Goal: Find specific page/section: Find specific page/section

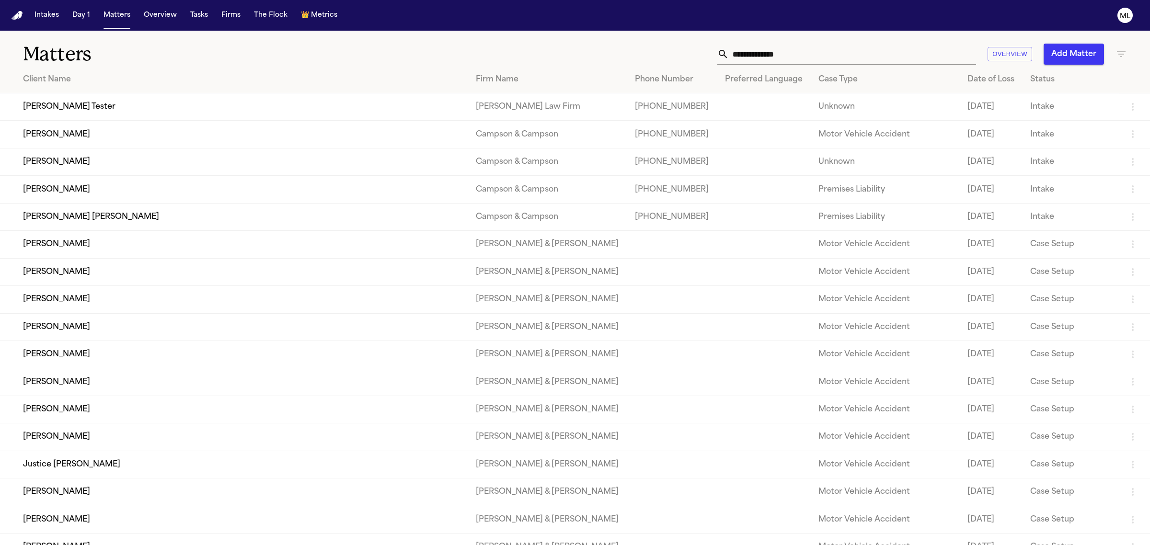
click at [781, 56] on input "text" at bounding box center [852, 54] width 247 height 21
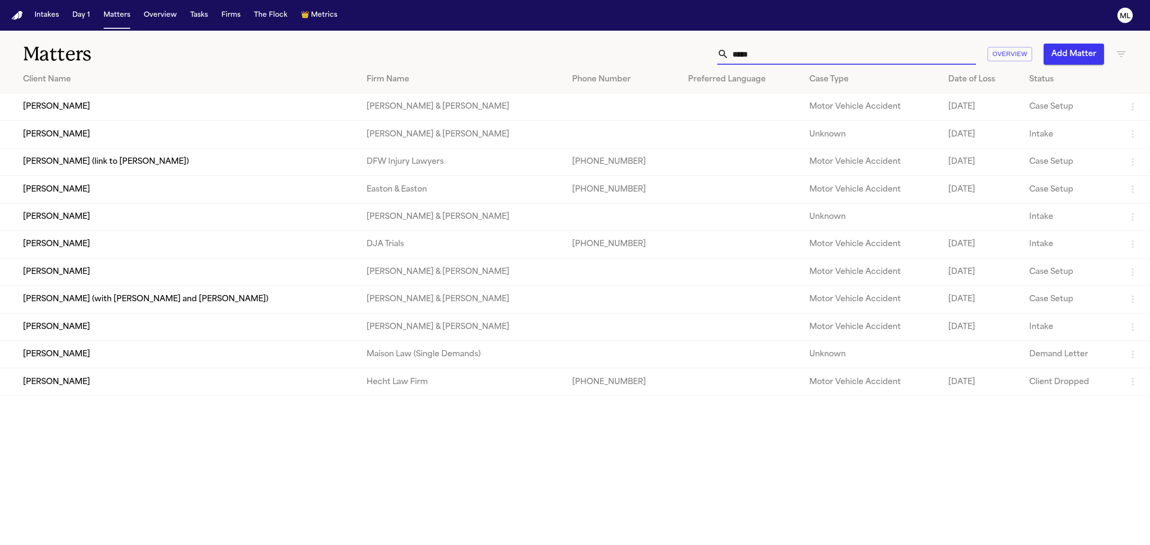
type input "*****"
click at [180, 249] on td "[PERSON_NAME]" at bounding box center [179, 244] width 359 height 27
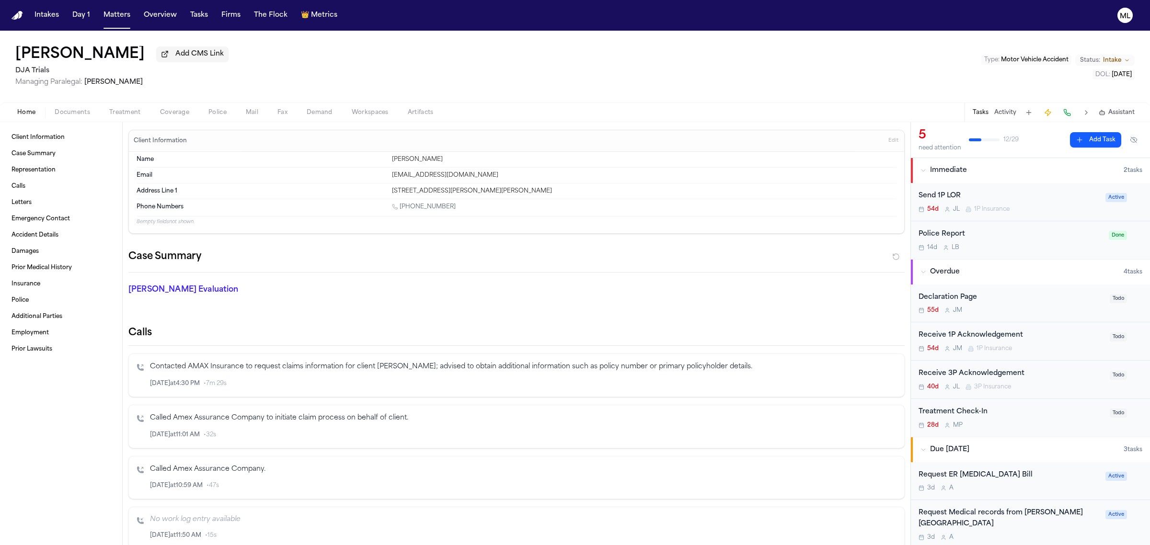
click at [80, 111] on span "Documents" at bounding box center [72, 113] width 35 height 8
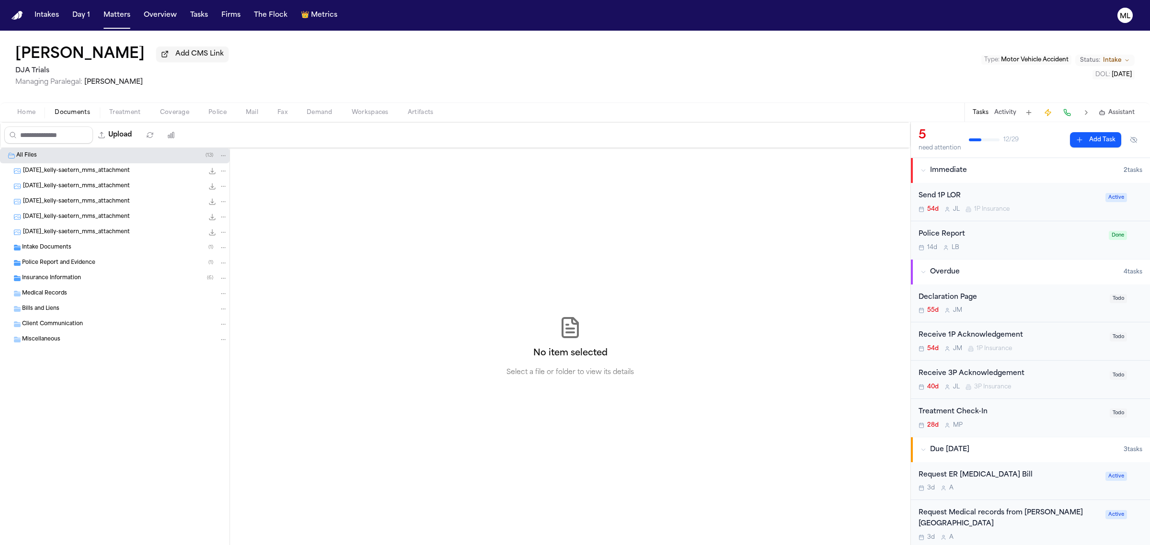
click at [106, 245] on div "Intake Documents ( 1 )" at bounding box center [125, 247] width 206 height 9
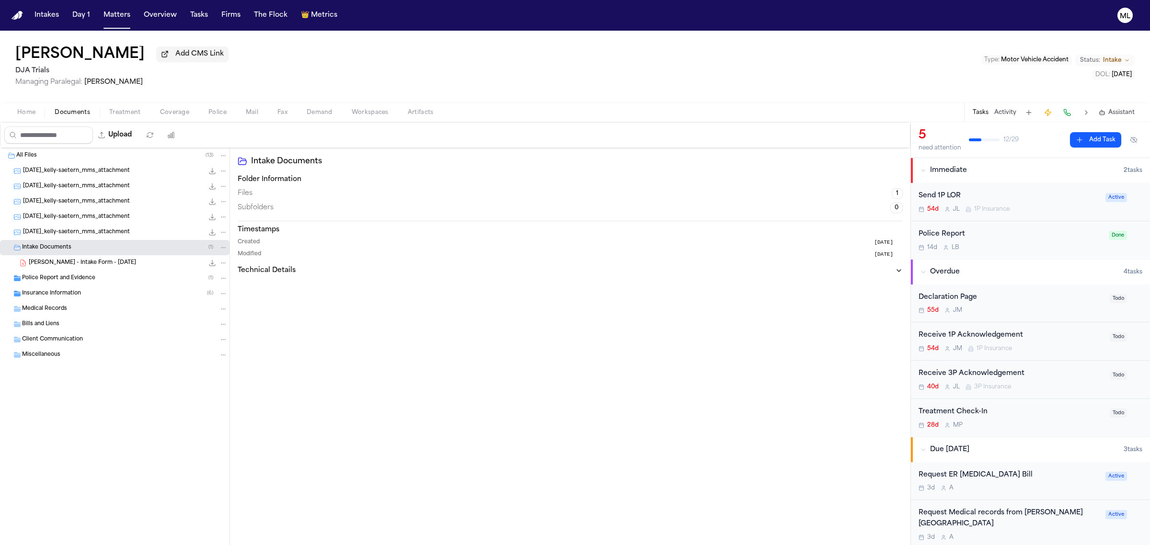
click at [114, 265] on span "[PERSON_NAME] - Intake Form - [DATE]" at bounding box center [82, 263] width 107 height 8
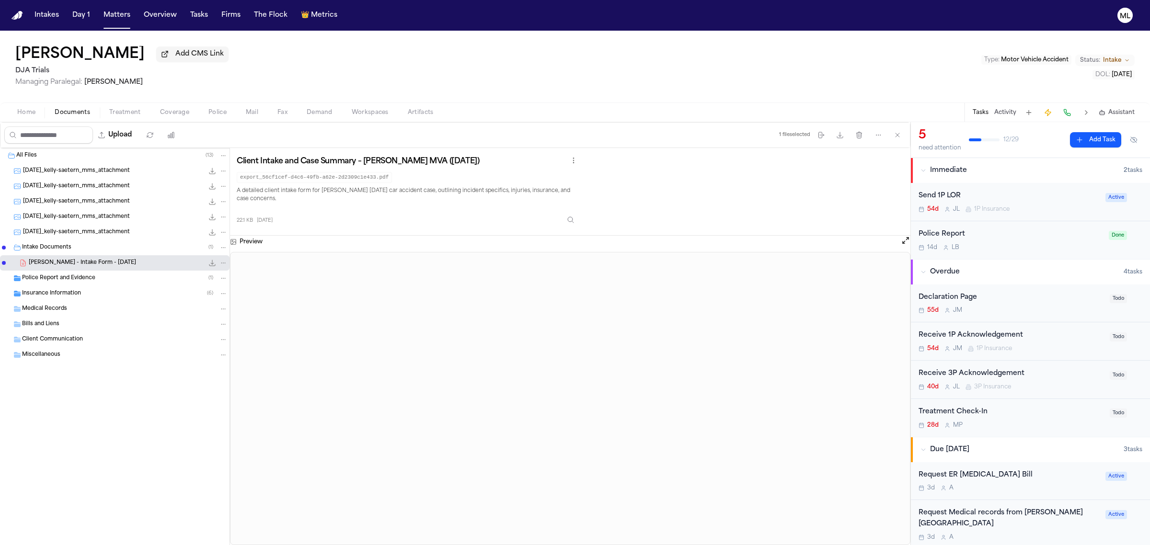
click at [96, 288] on div "Insurance Information ( 6 )" at bounding box center [114, 293] width 229 height 15
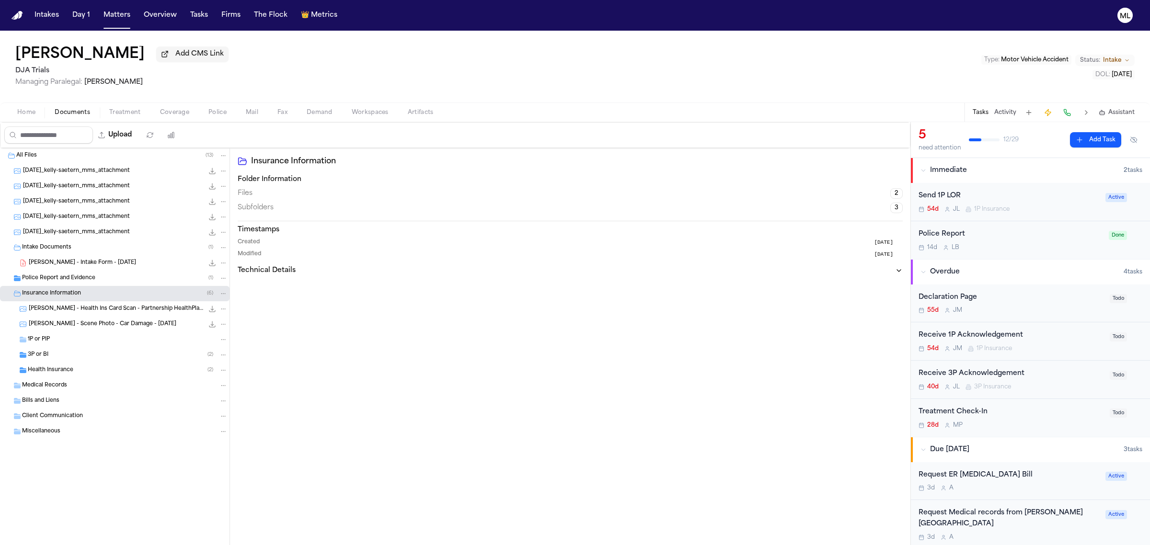
click at [89, 358] on div "3P or BI ( 2 )" at bounding box center [128, 355] width 200 height 9
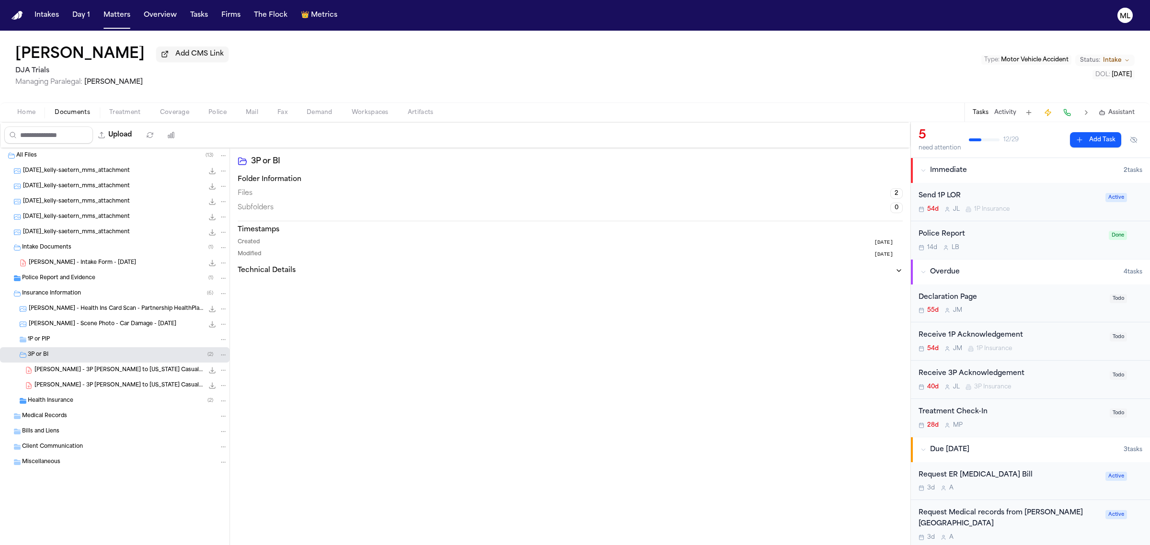
click at [82, 401] on div "Health Insurance ( 2 )" at bounding box center [128, 401] width 200 height 9
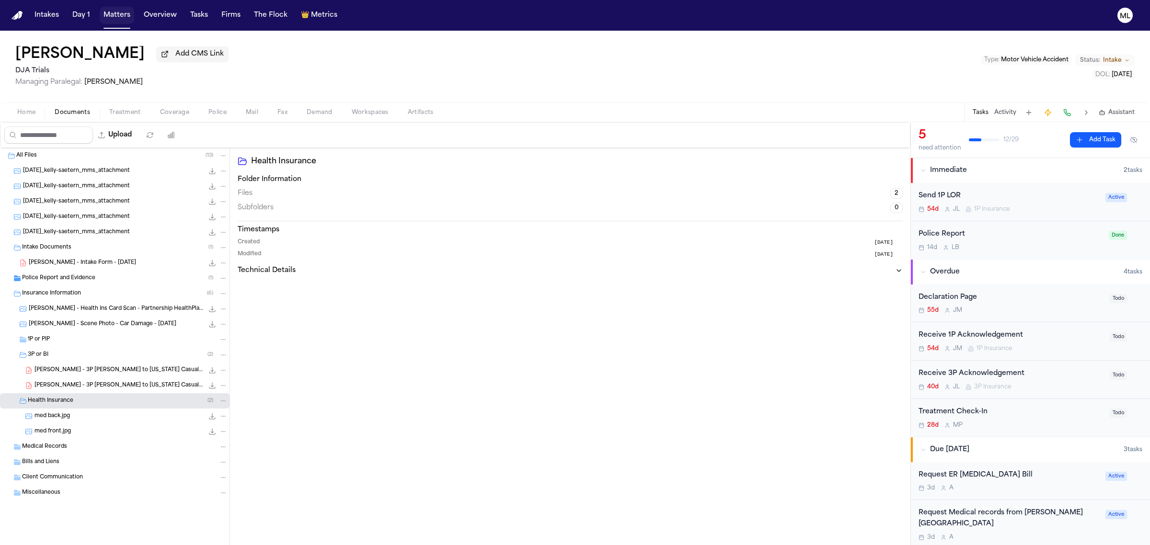
drag, startPoint x: 116, startPoint y: 15, endPoint x: 226, endPoint y: 18, distance: 110.2
click at [116, 15] on button "Matters" at bounding box center [117, 15] width 34 height 17
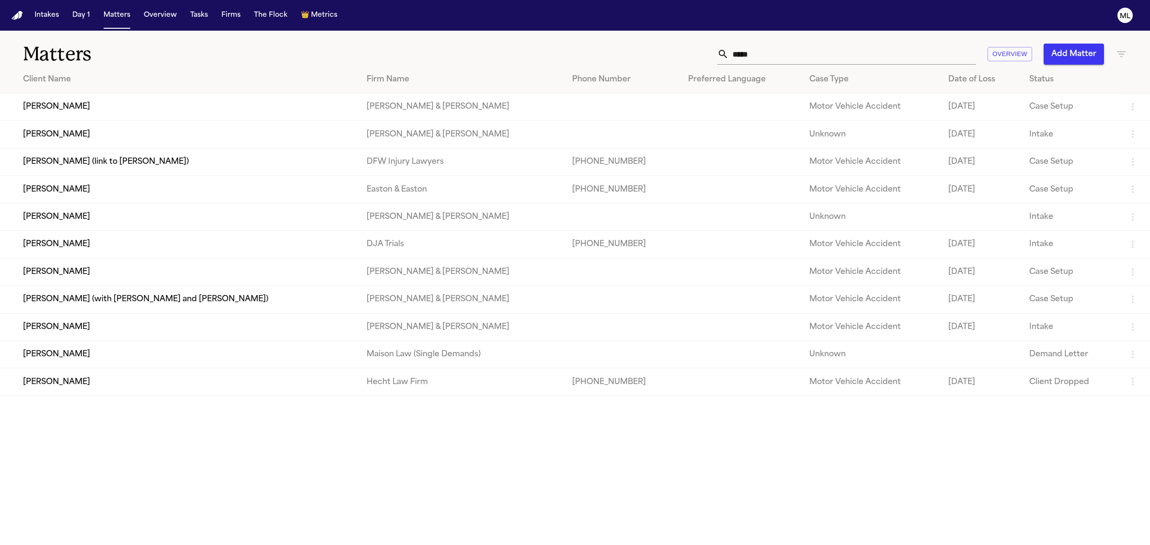
drag, startPoint x: 755, startPoint y: 53, endPoint x: 674, endPoint y: 49, distance: 82.0
click at [674, 49] on div "***** Overview Add Matter" at bounding box center [740, 54] width 773 height 21
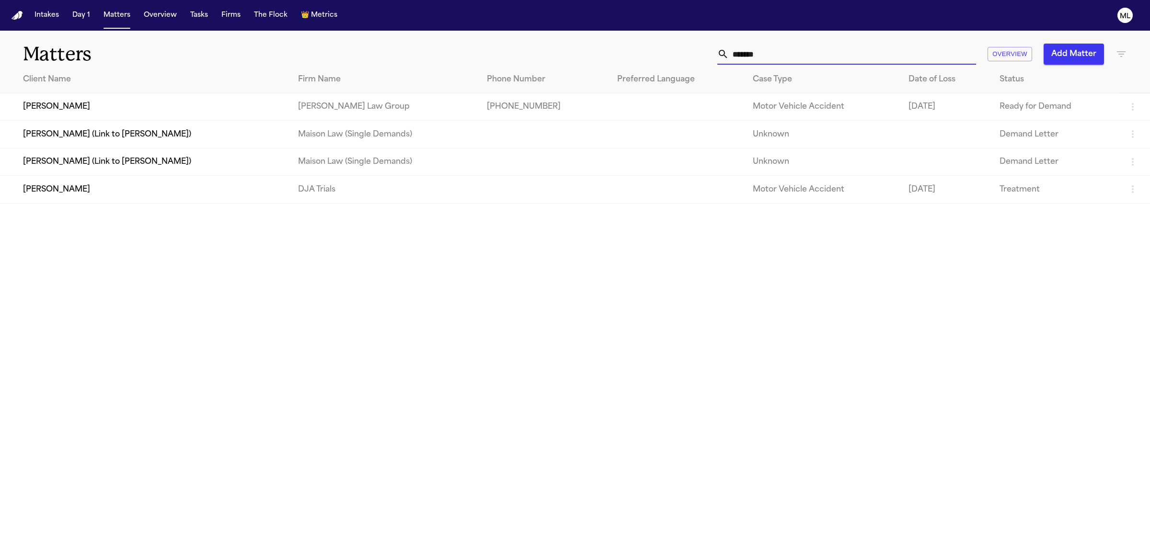
type input "*******"
click at [154, 194] on td "[PERSON_NAME]" at bounding box center [145, 189] width 290 height 27
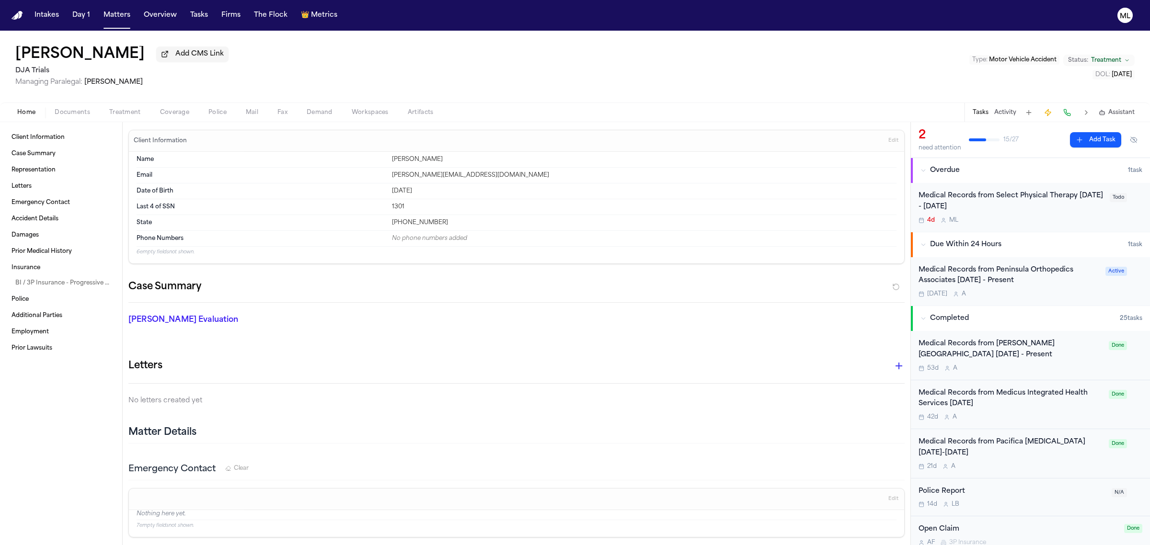
click at [1068, 368] on div "53d A" at bounding box center [1010, 369] width 184 height 8
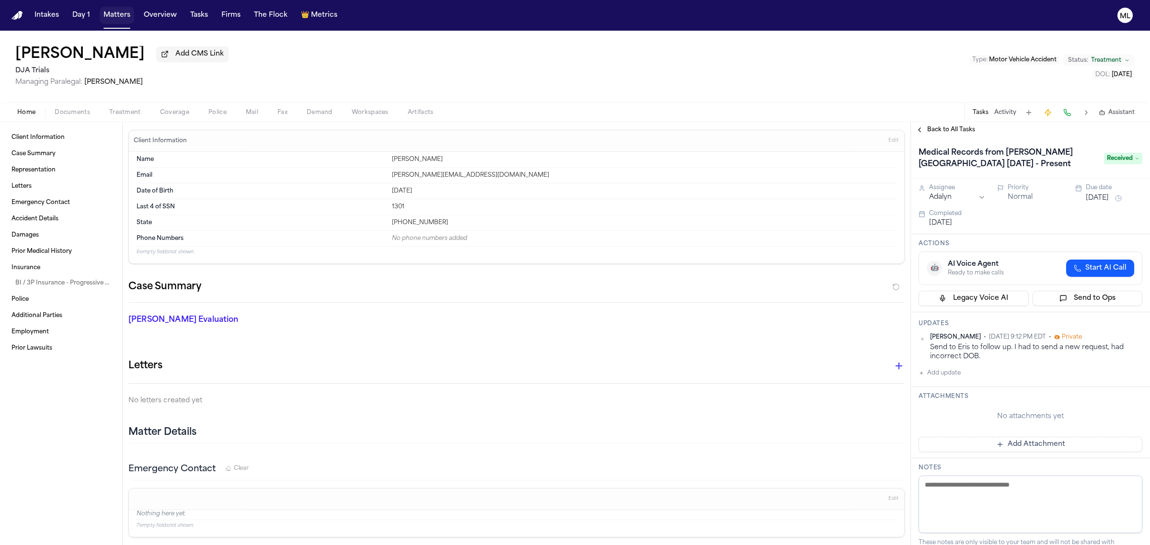
click at [122, 13] on button "Matters" at bounding box center [117, 15] width 34 height 17
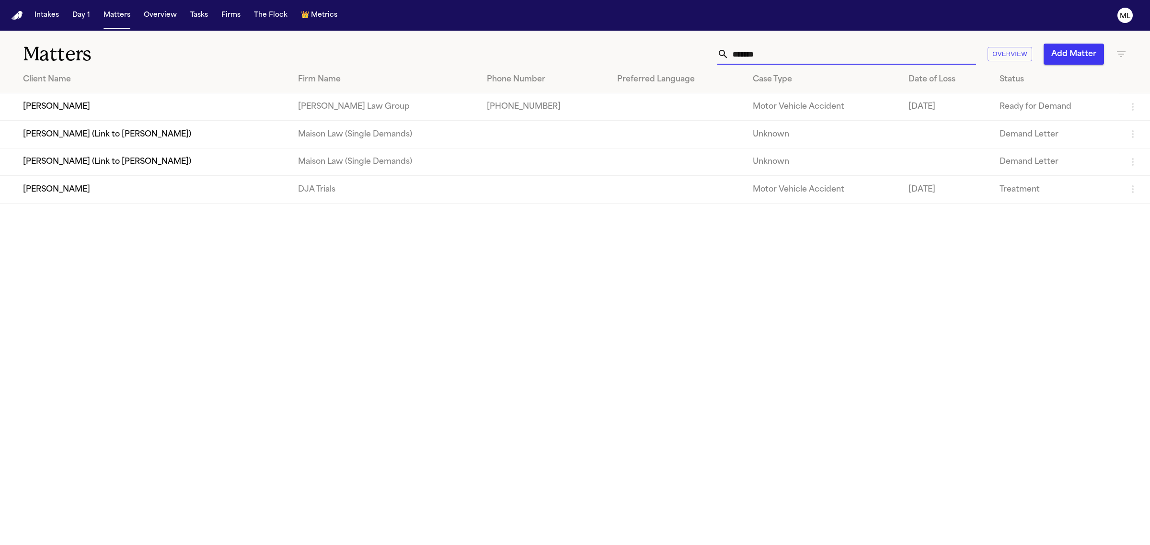
drag, startPoint x: 763, startPoint y: 54, endPoint x: 681, endPoint y: 50, distance: 82.0
click at [672, 56] on div "******* Overview Add Matter" at bounding box center [740, 54] width 773 height 21
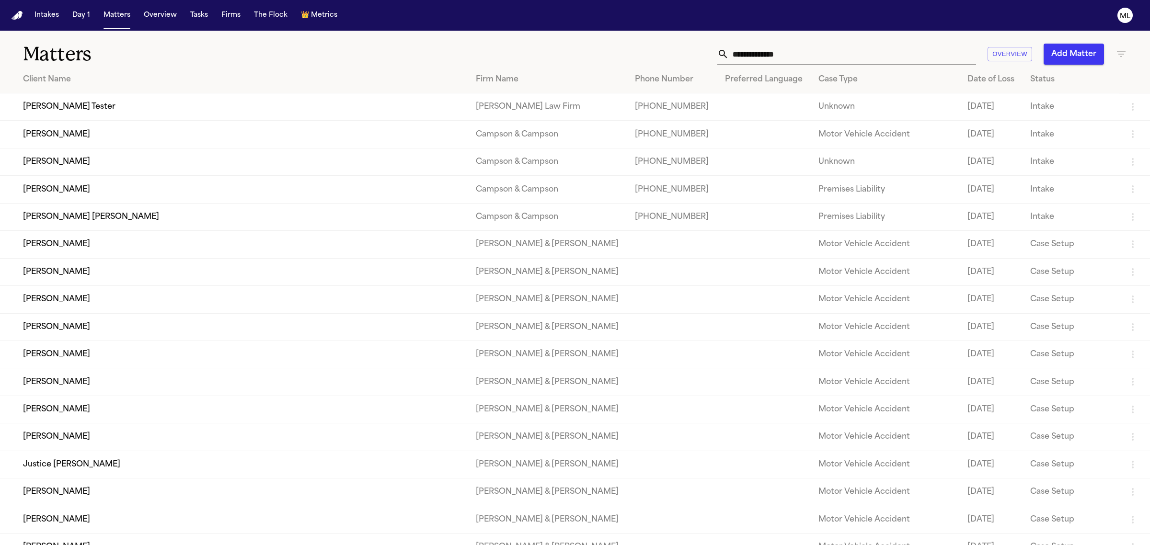
click at [1116, 56] on icon "button" at bounding box center [1120, 53] width 11 height 11
click at [867, 46] on div at bounding box center [575, 272] width 1150 height 545
click at [810, 57] on input "text" at bounding box center [852, 54] width 247 height 21
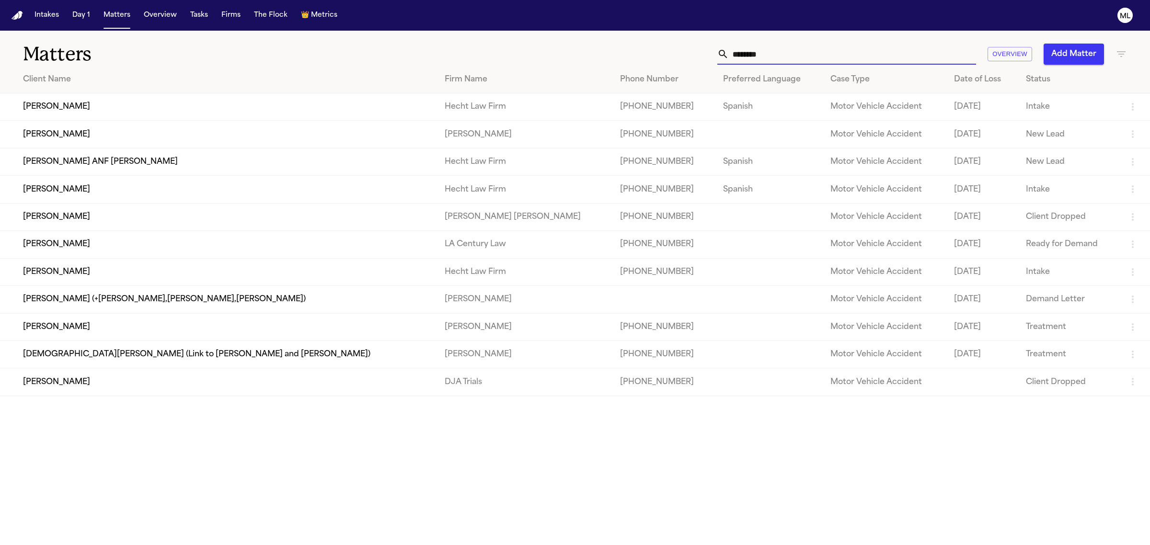
type input "********"
click at [144, 274] on td "[PERSON_NAME]" at bounding box center [218, 271] width 437 height 27
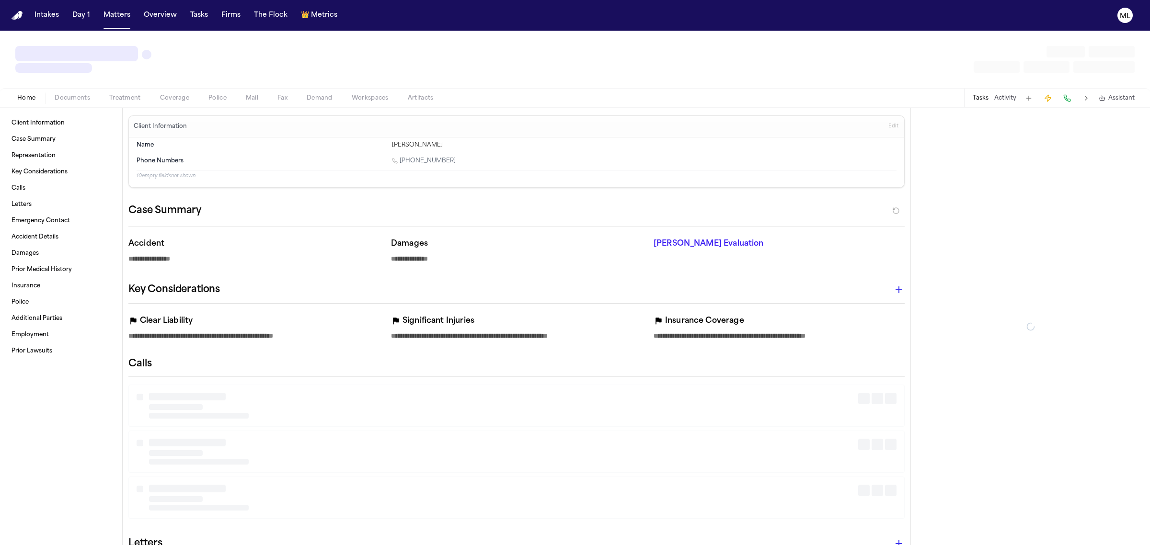
type textarea "*"
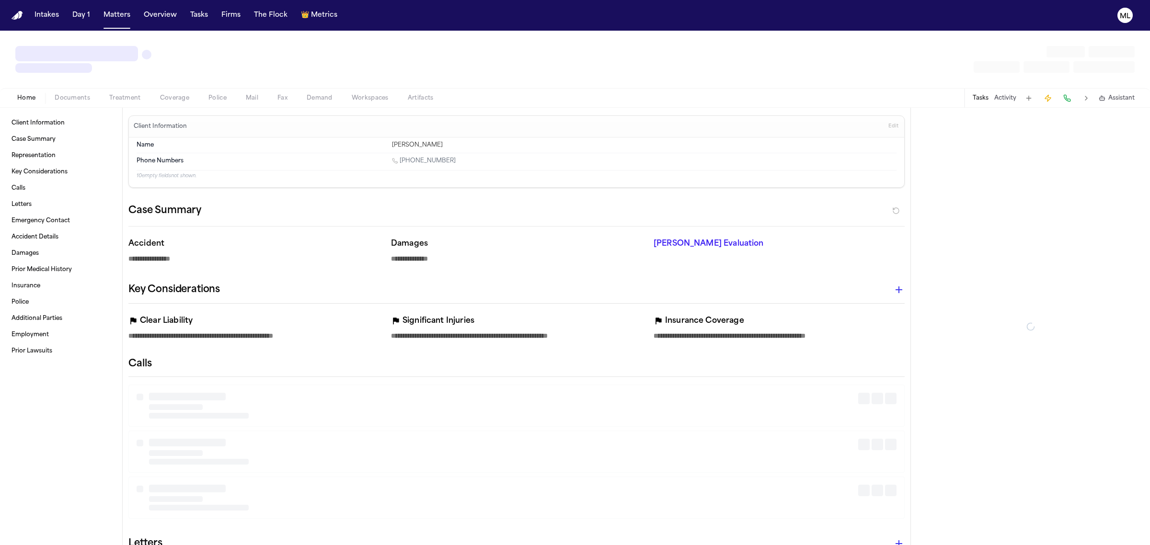
type textarea "*"
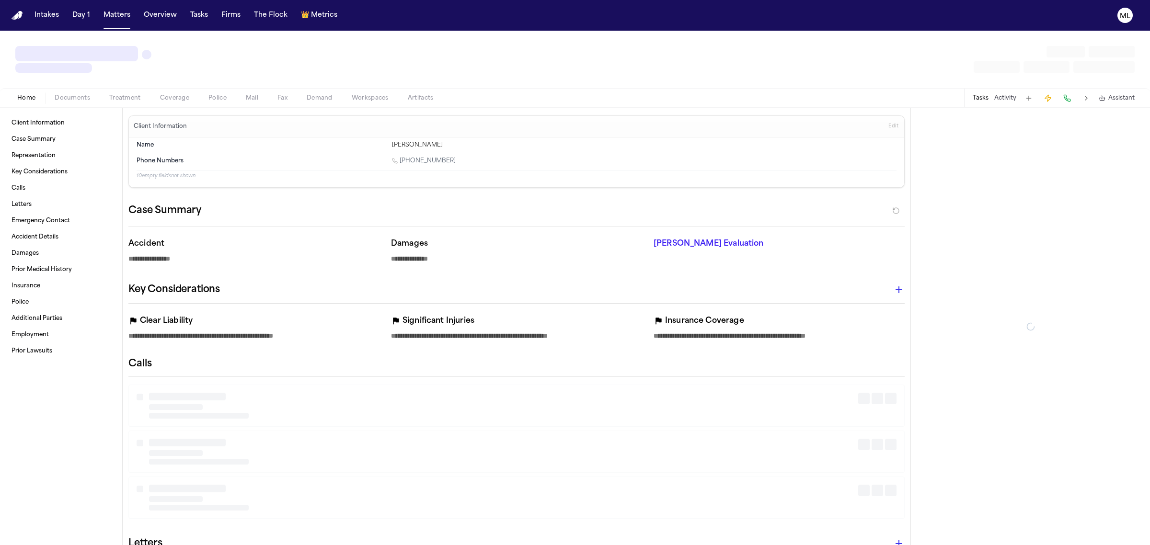
type textarea "*"
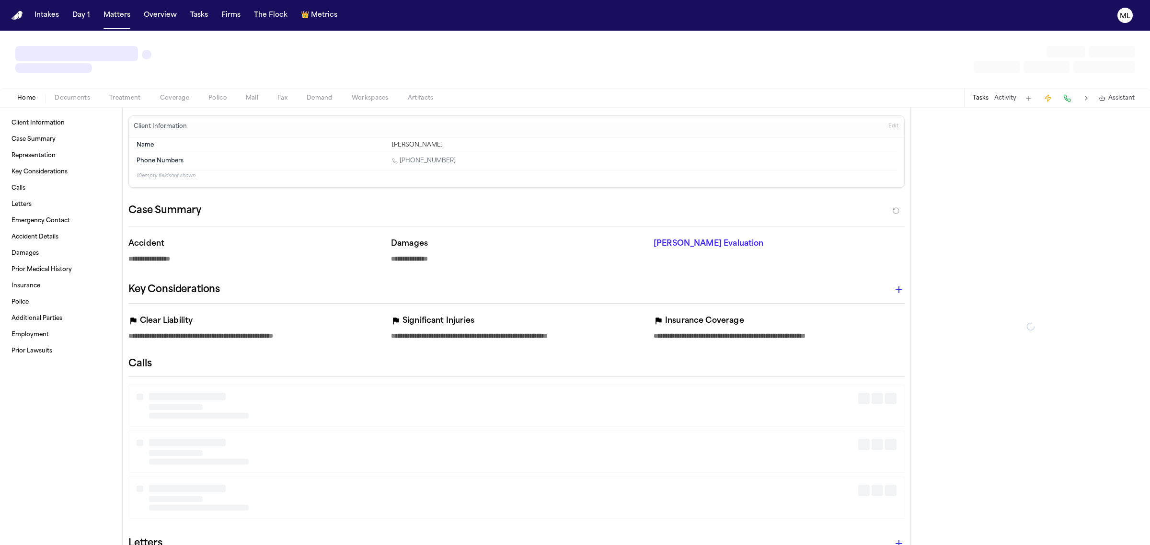
type textarea "*"
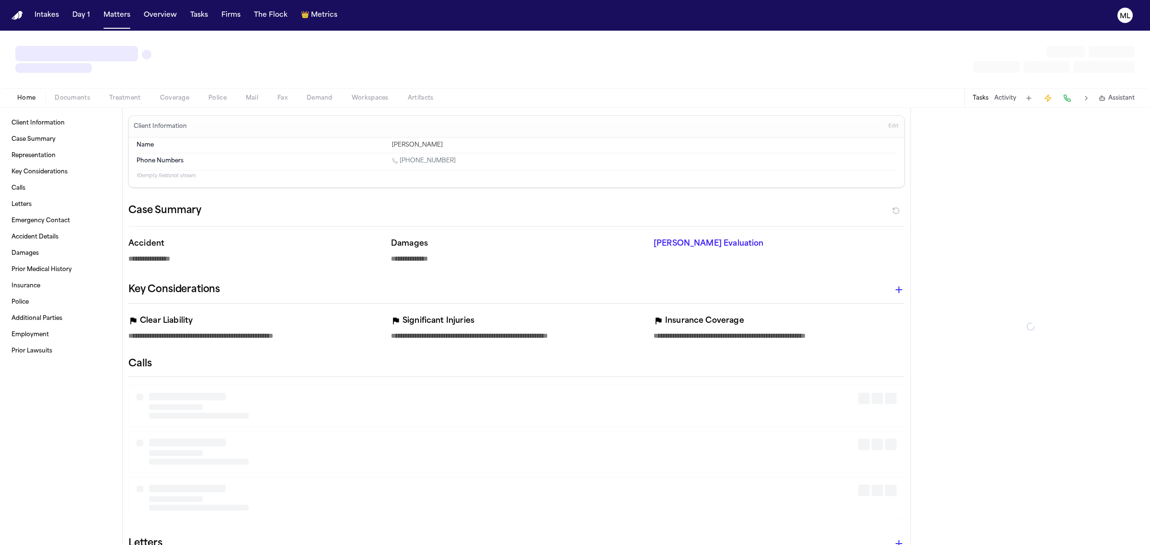
type textarea "*"
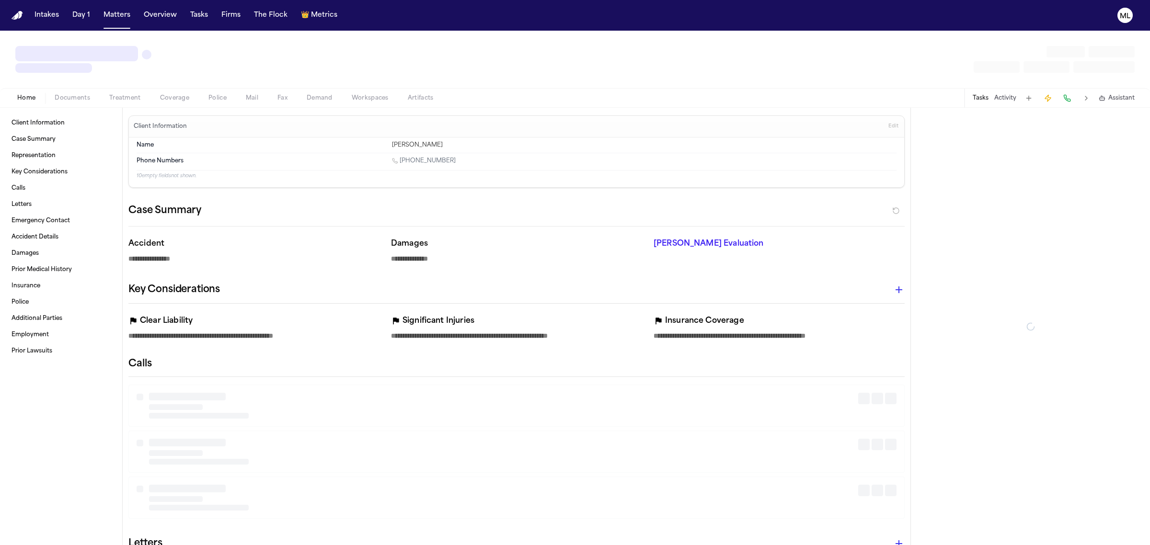
type textarea "*"
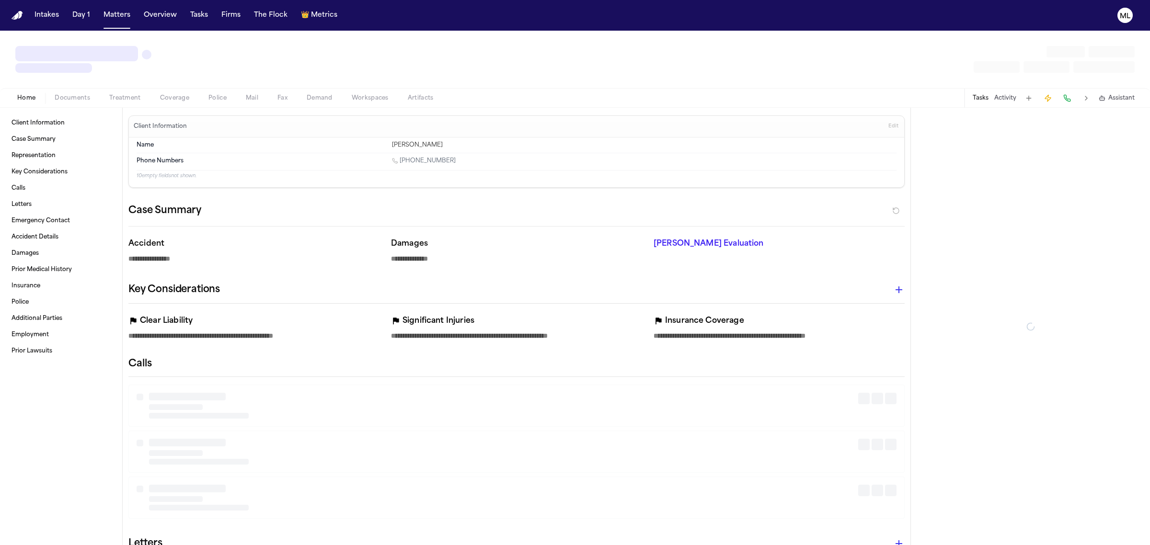
type textarea "*"
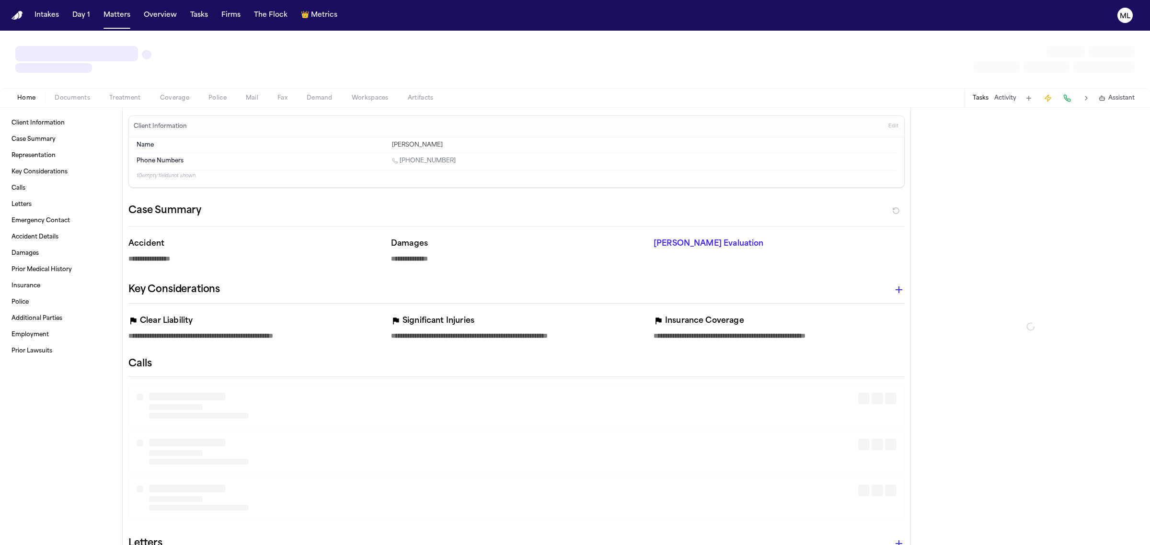
type textarea "*"
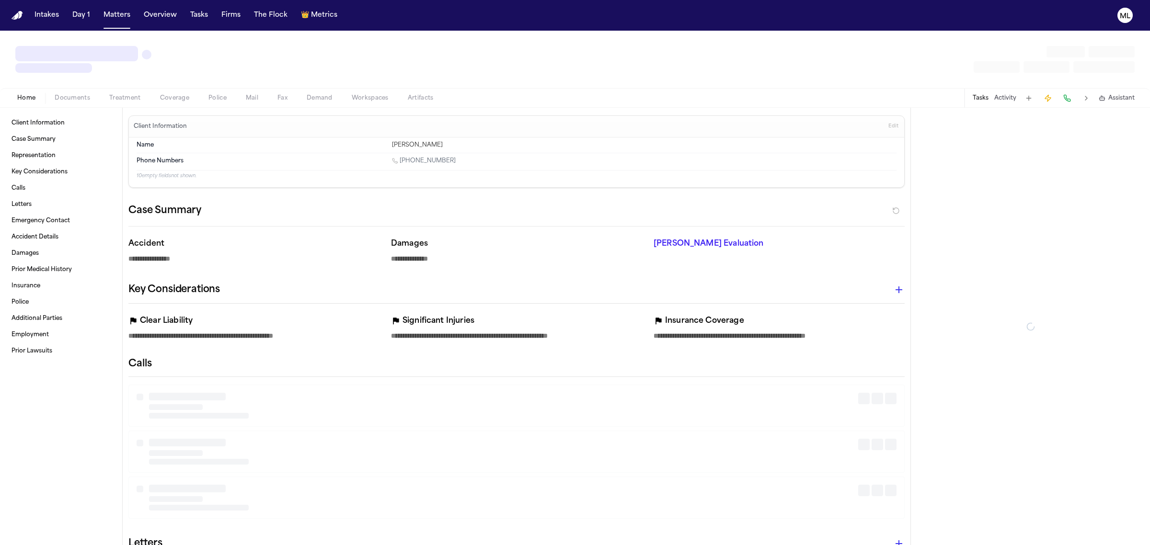
type textarea "*"
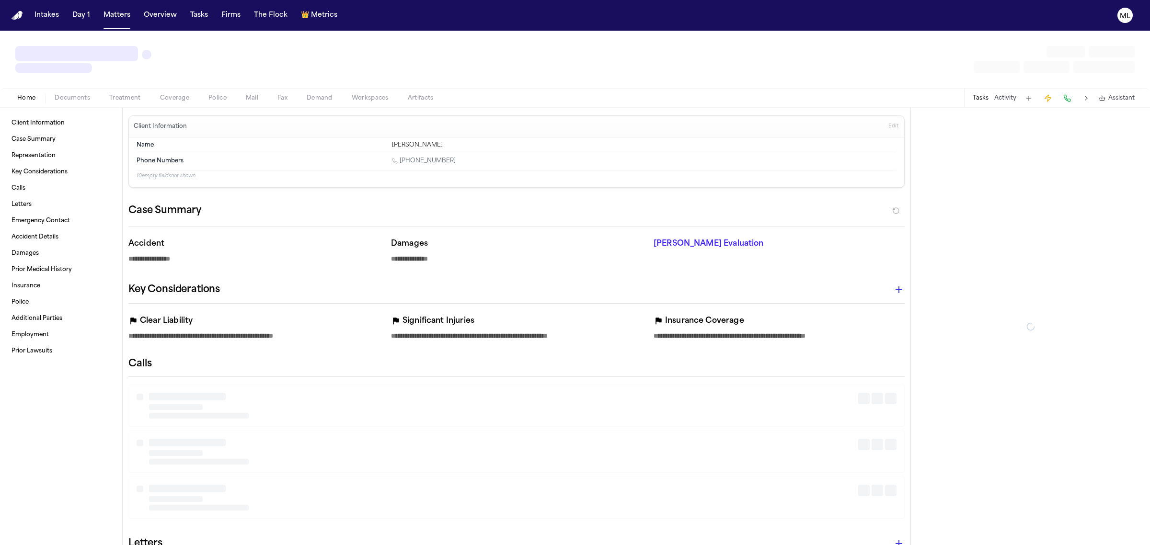
type textarea "*"
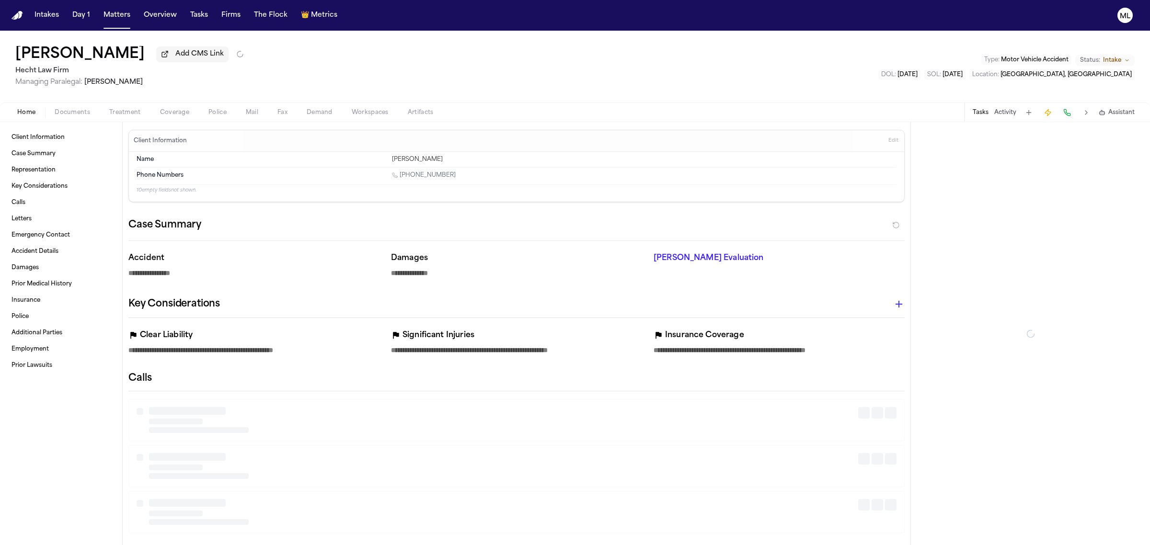
type textarea "*"
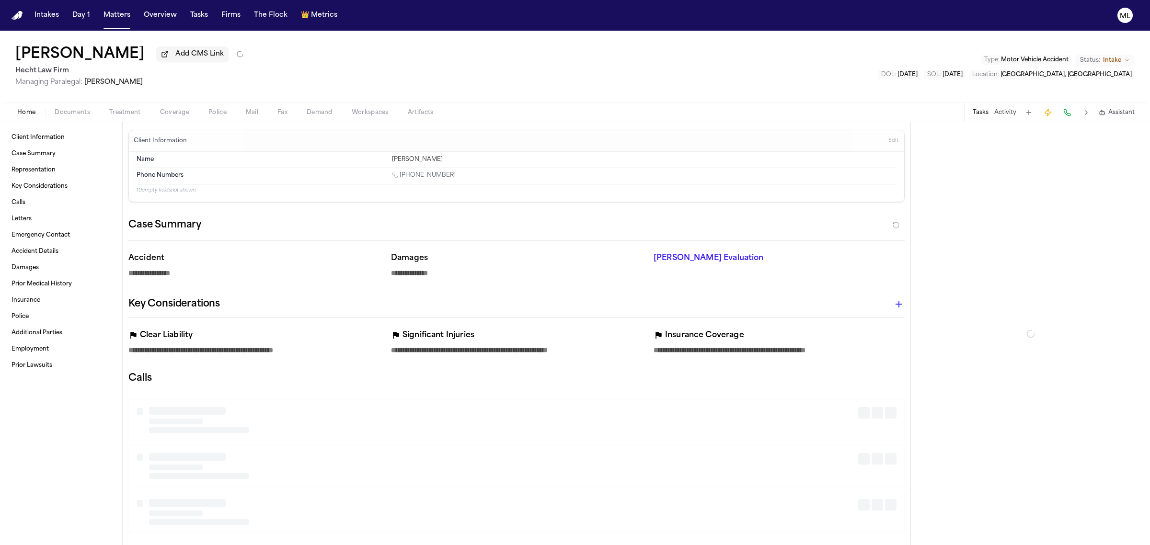
type textarea "*"
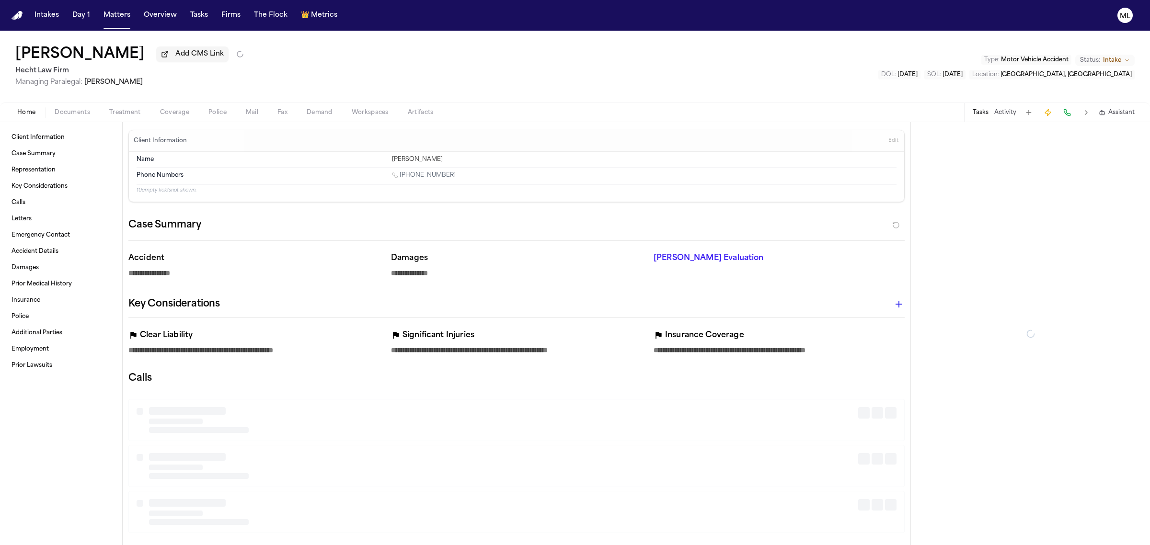
type textarea "*"
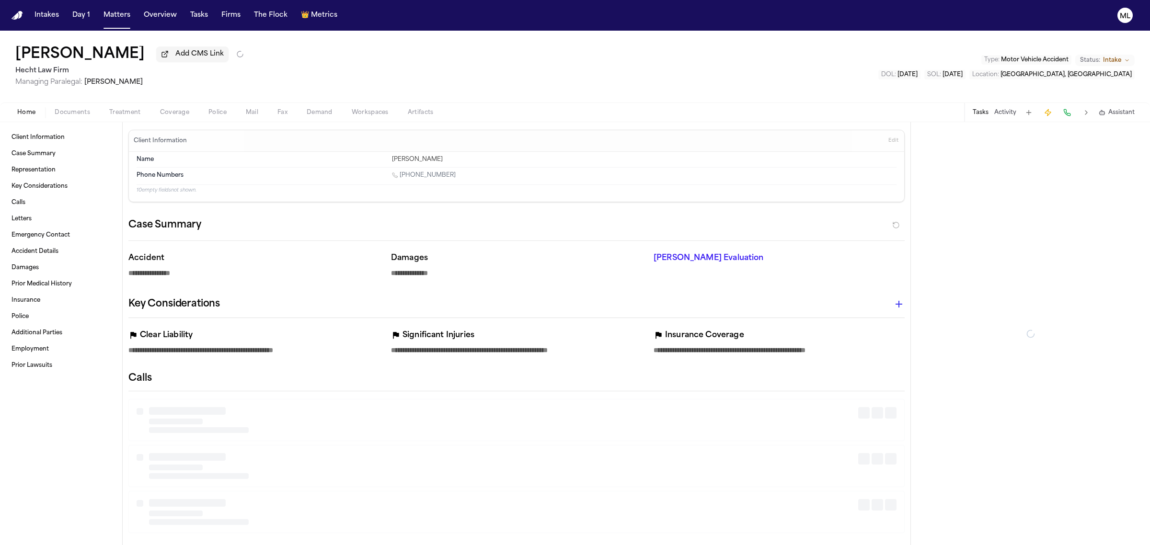
type textarea "*"
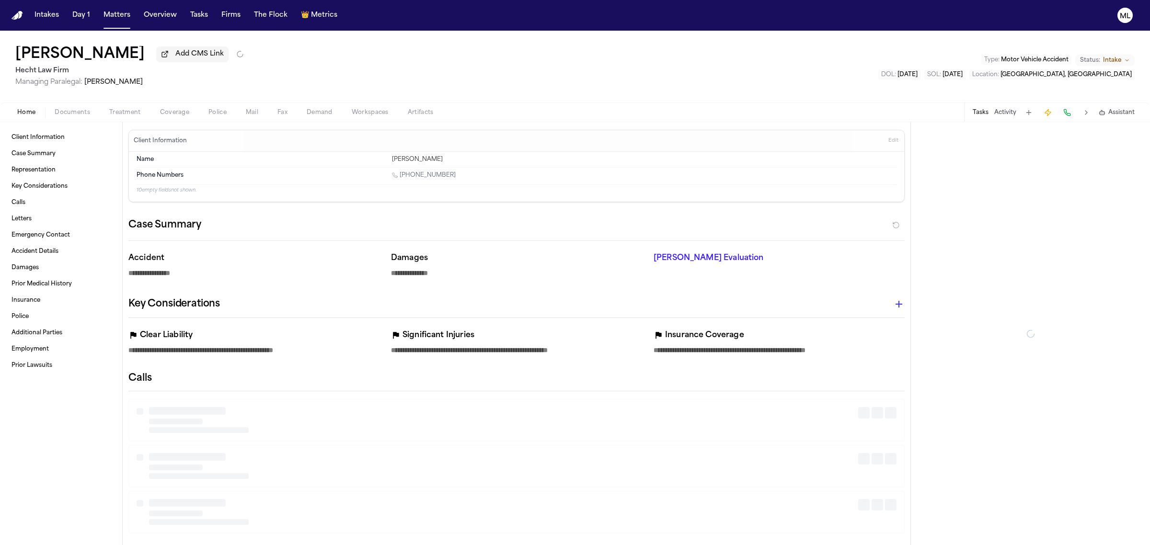
type textarea "*"
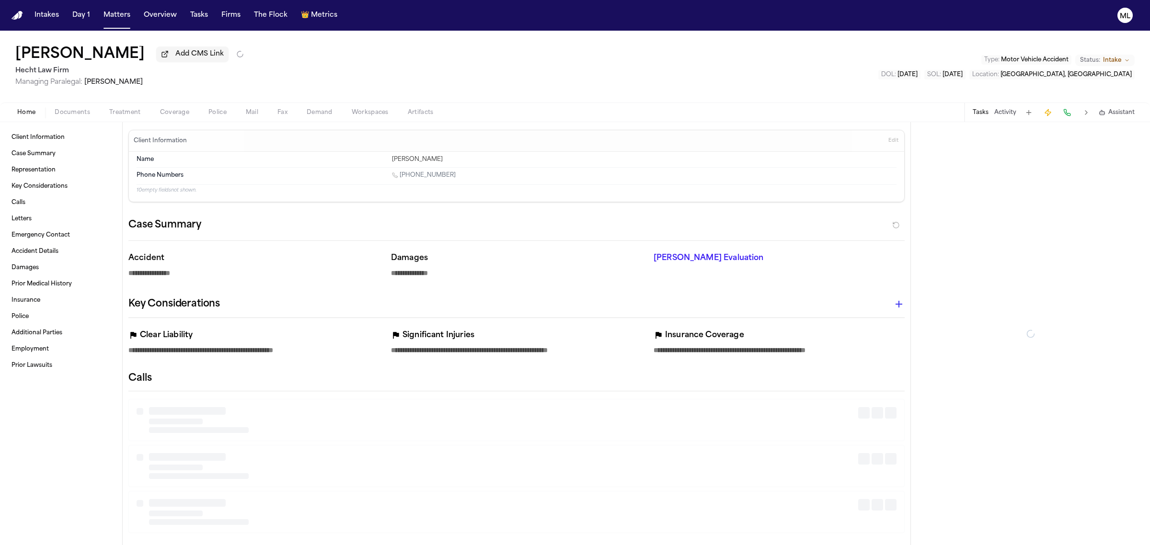
type textarea "*"
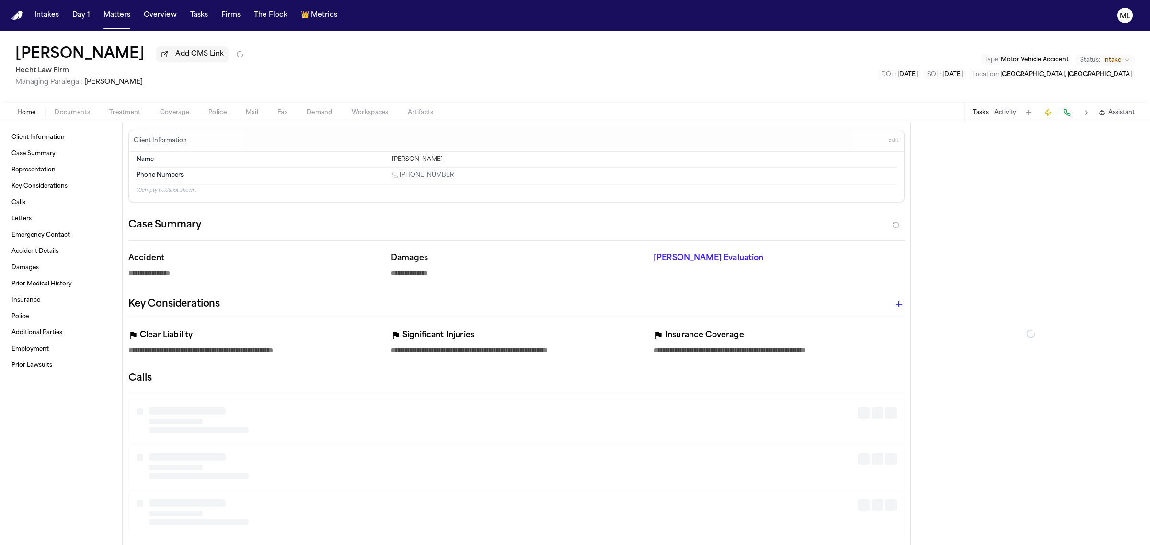
type textarea "*"
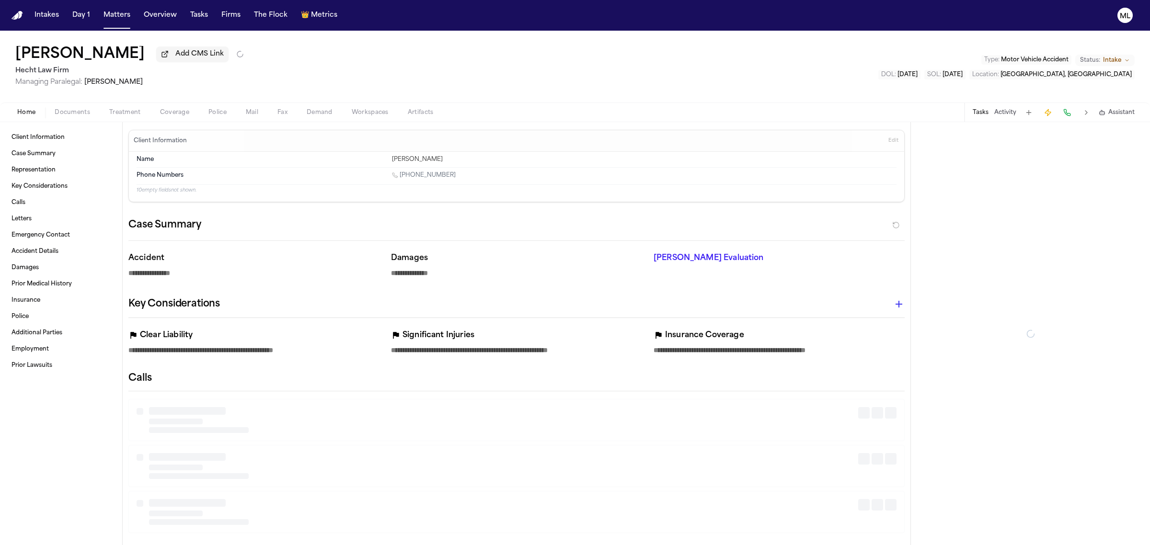
type textarea "*"
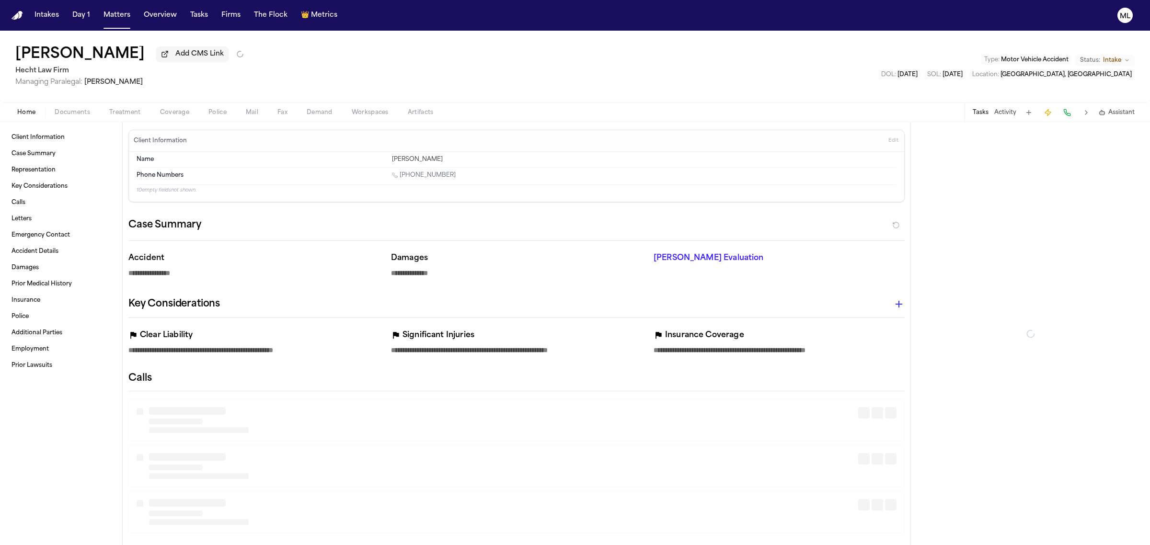
type textarea "*"
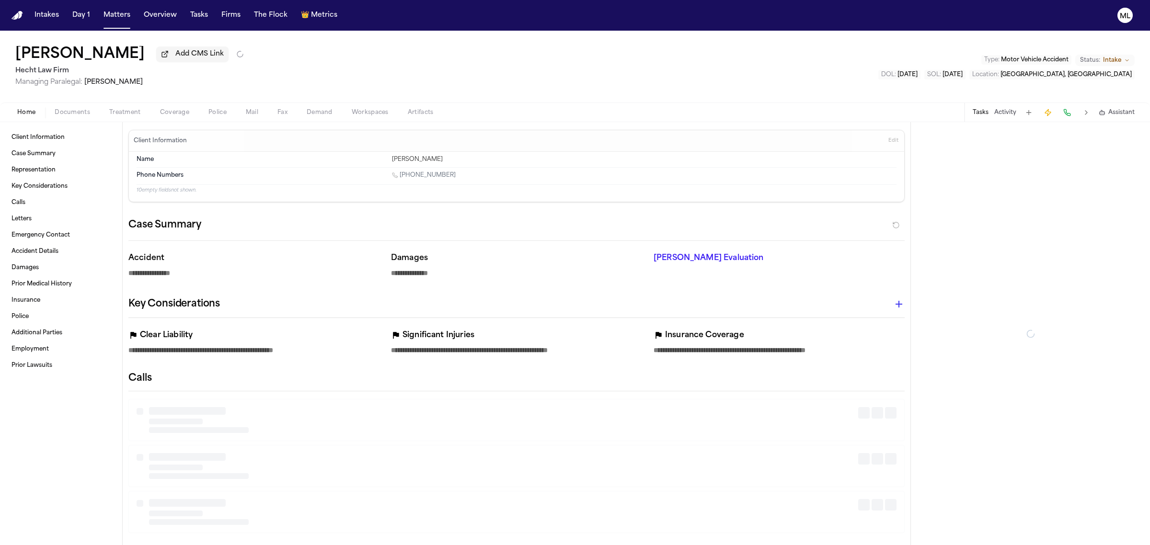
type textarea "*"
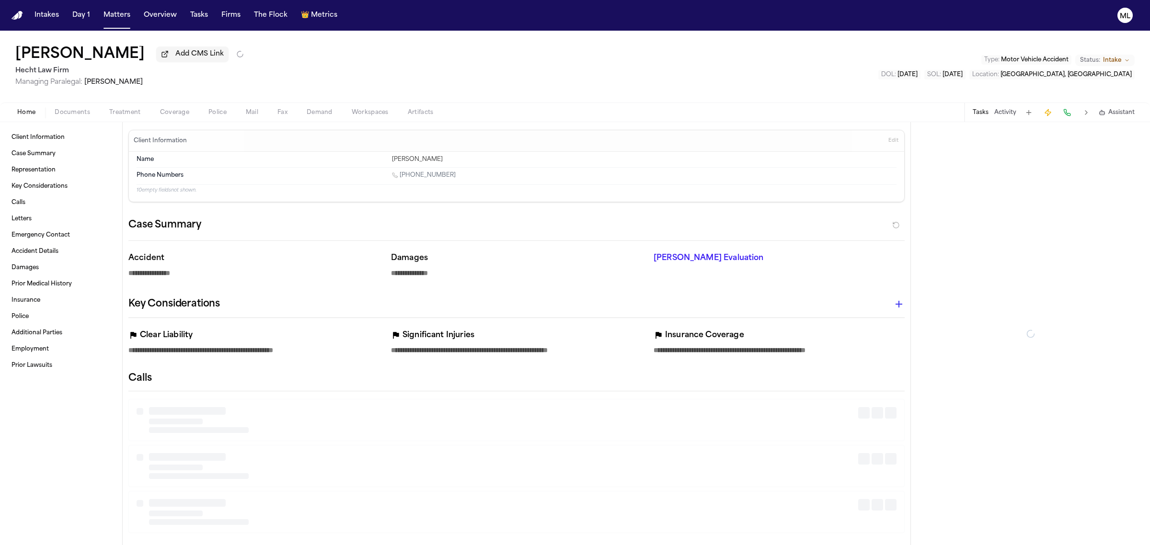
type textarea "*"
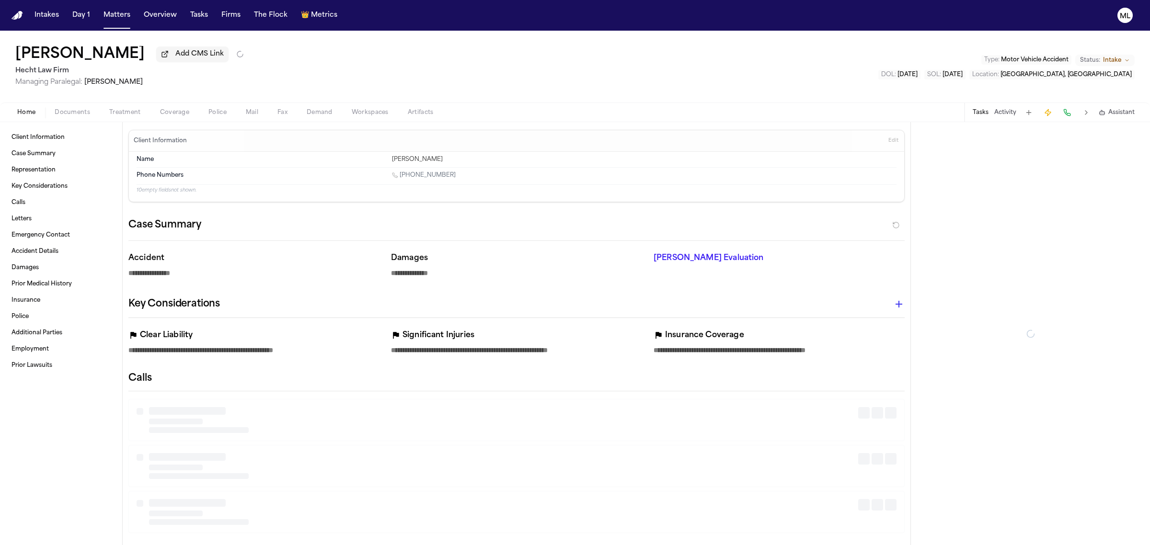
type textarea "*"
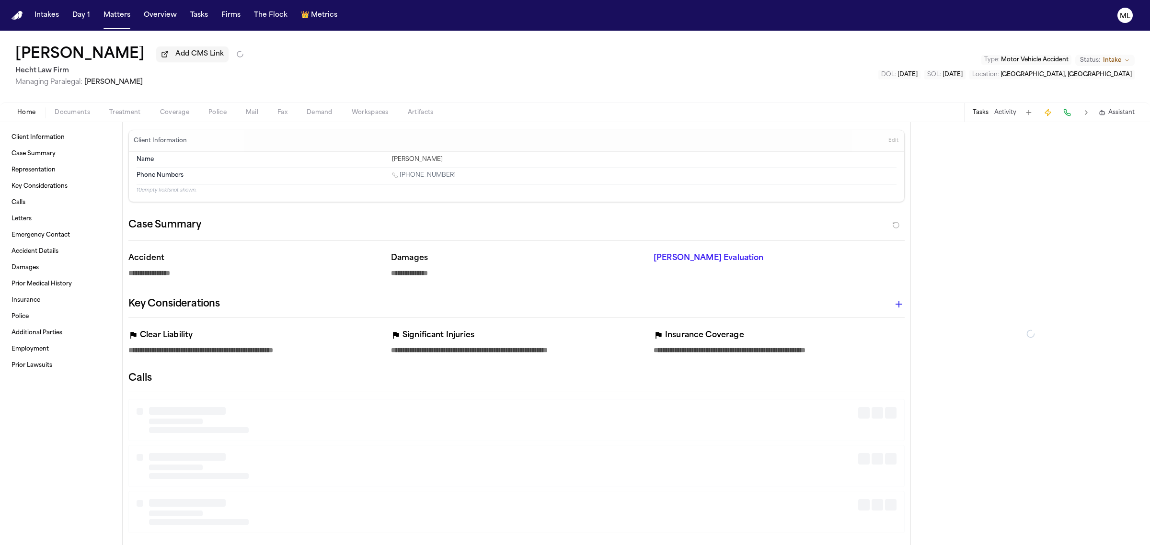
type textarea "*"
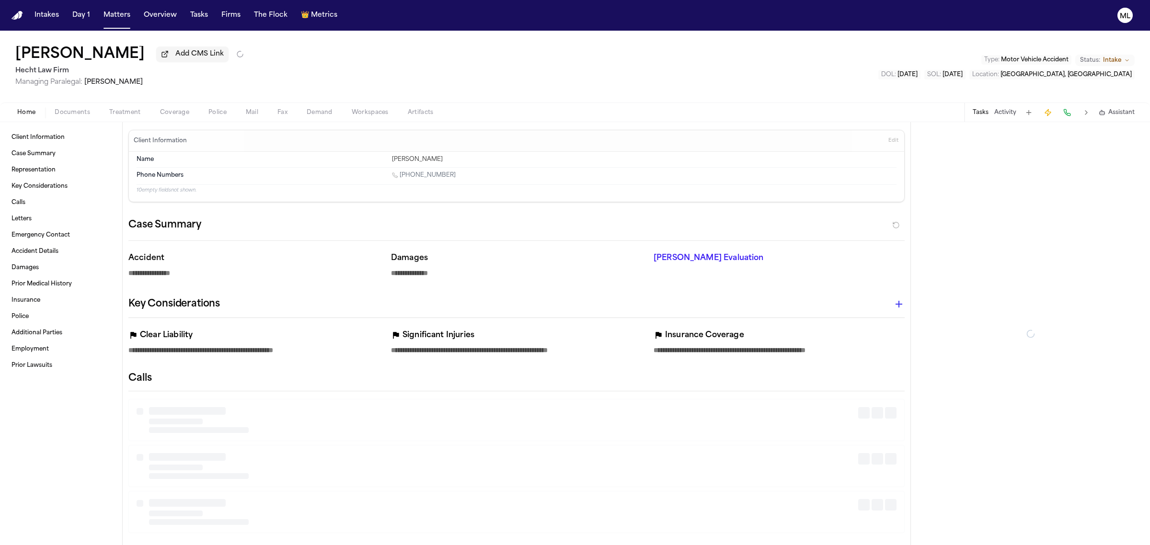
type textarea "*"
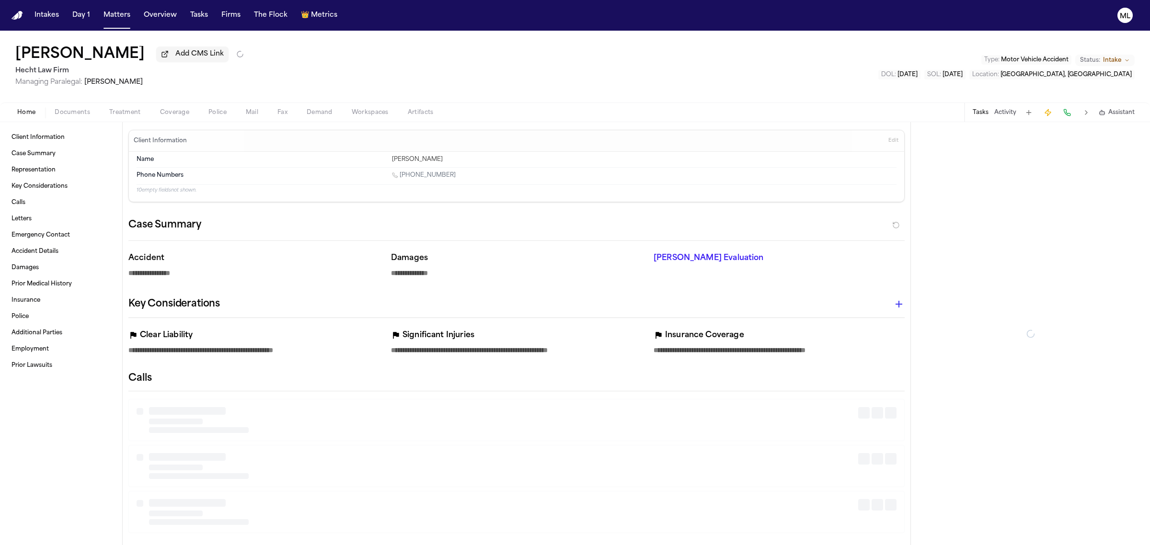
type textarea "*"
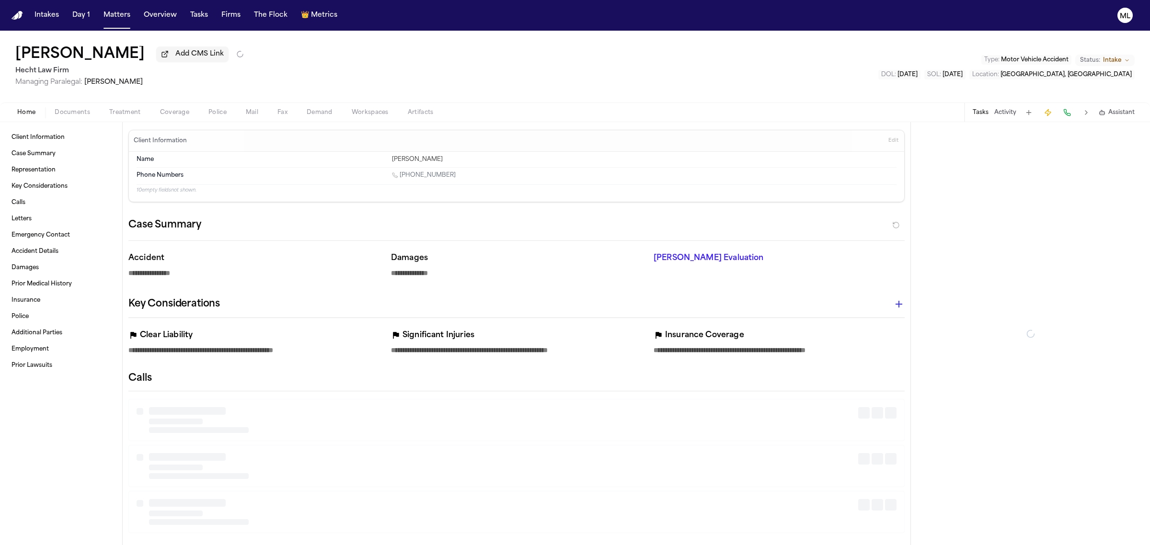
type textarea "*"
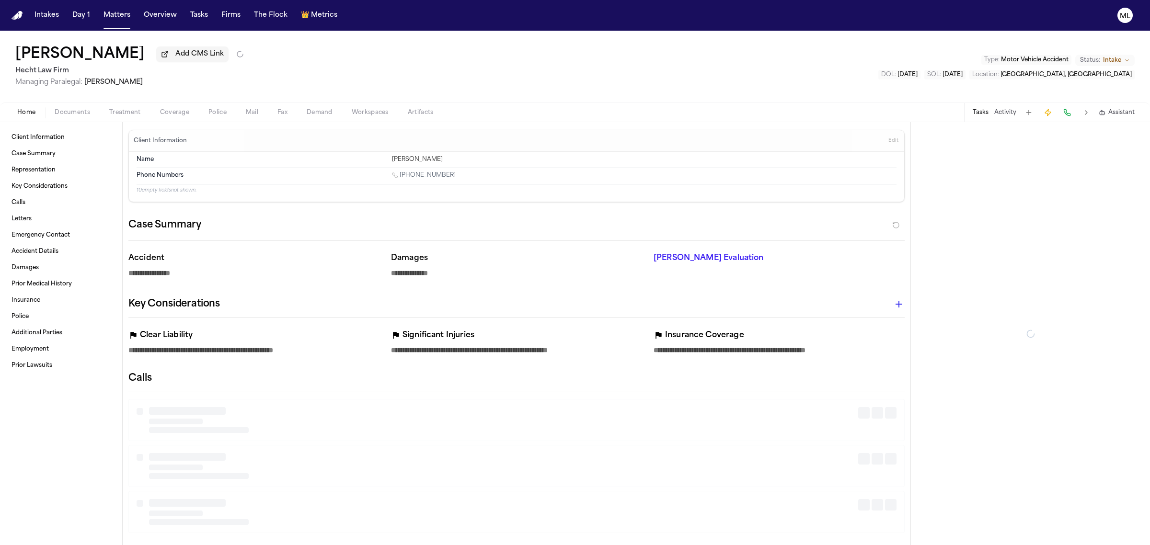
type textarea "*"
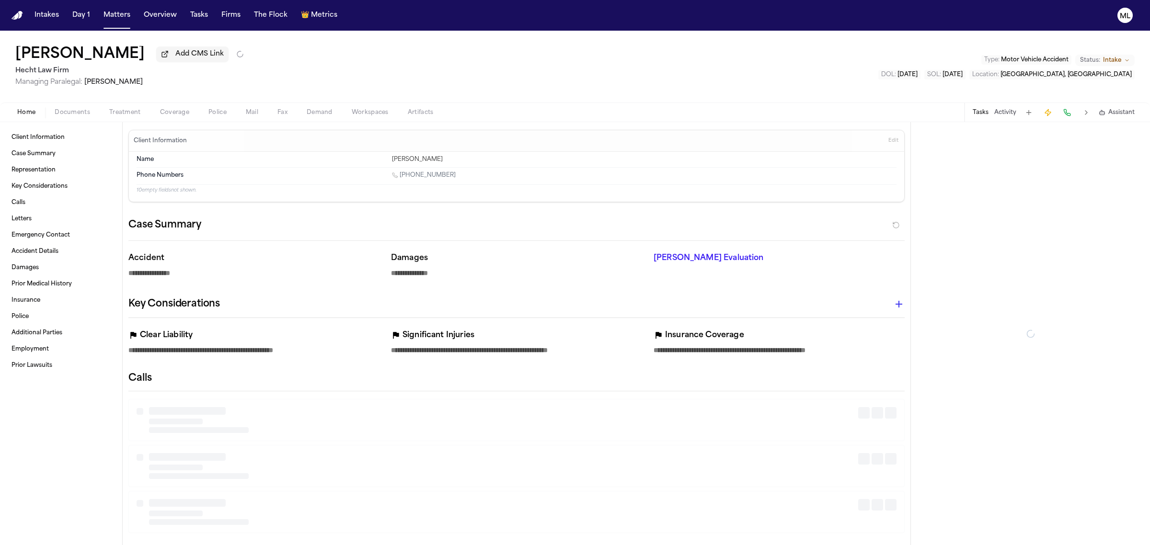
type textarea "*"
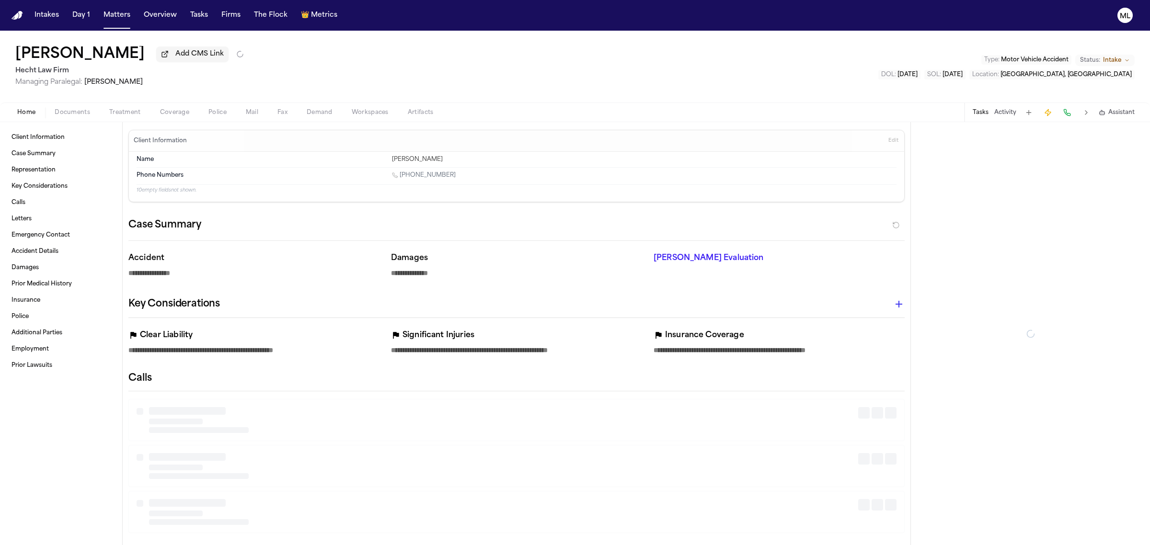
type textarea "*"
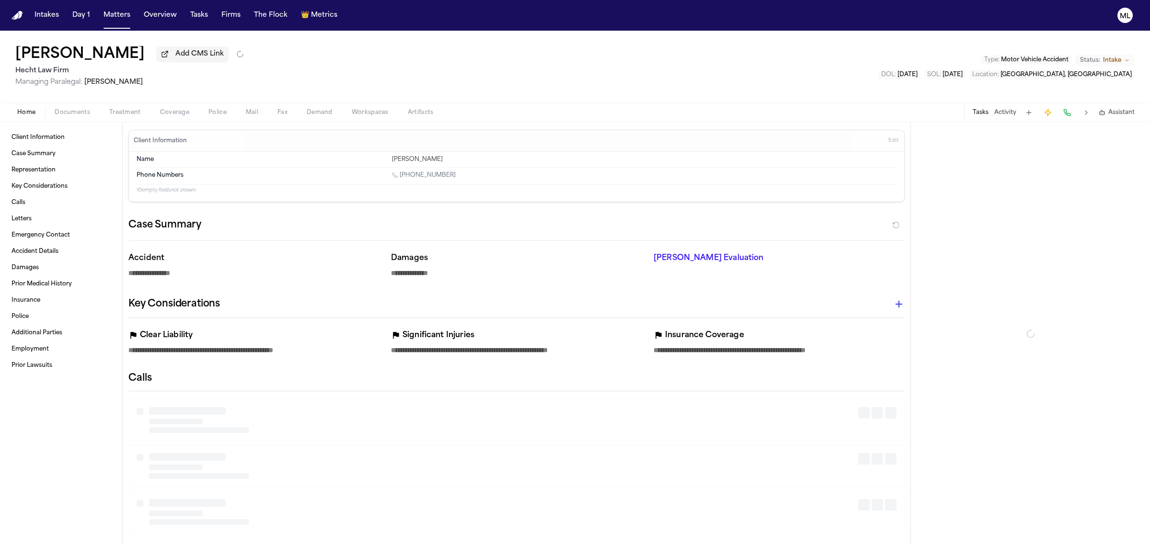
type textarea "*"
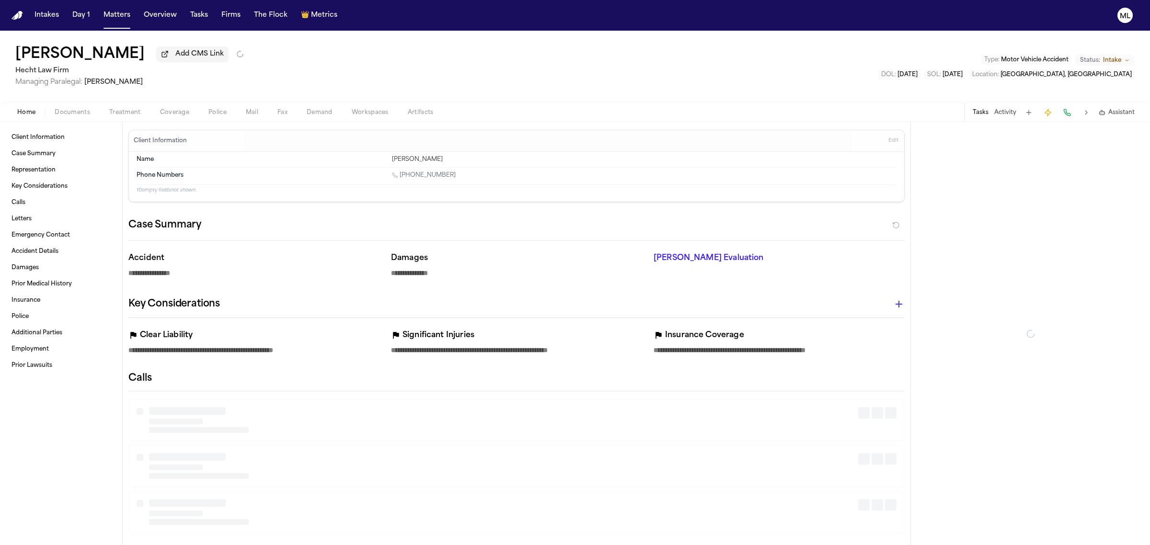
type textarea "*"
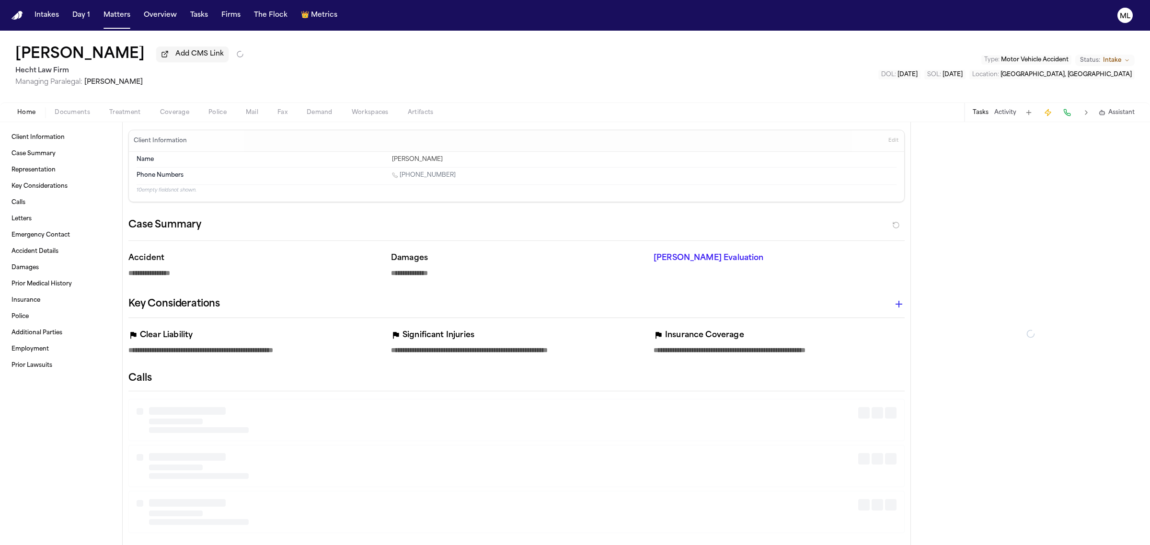
type textarea "*"
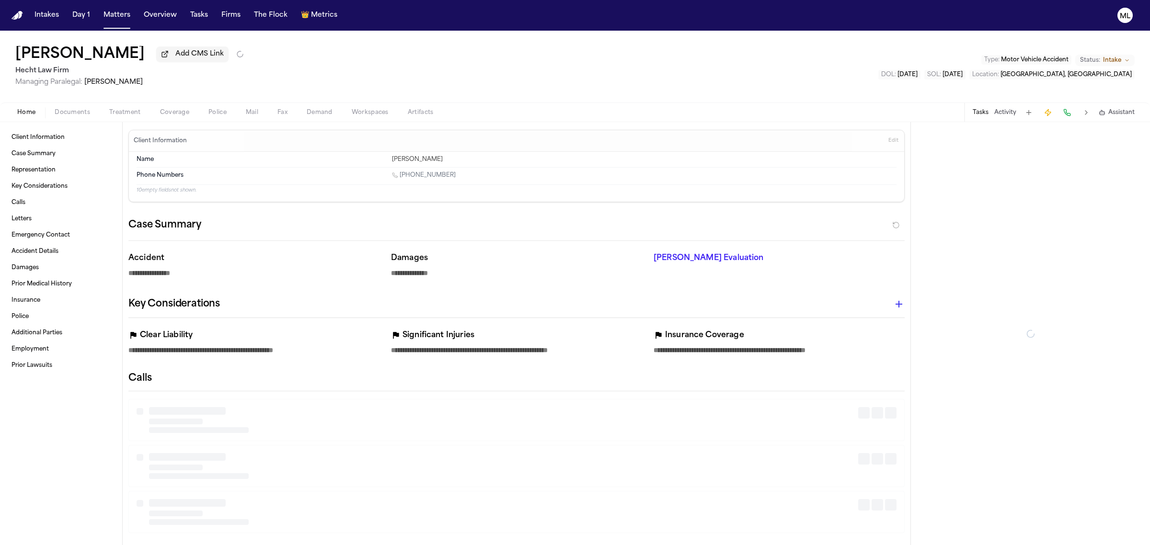
type textarea "*"
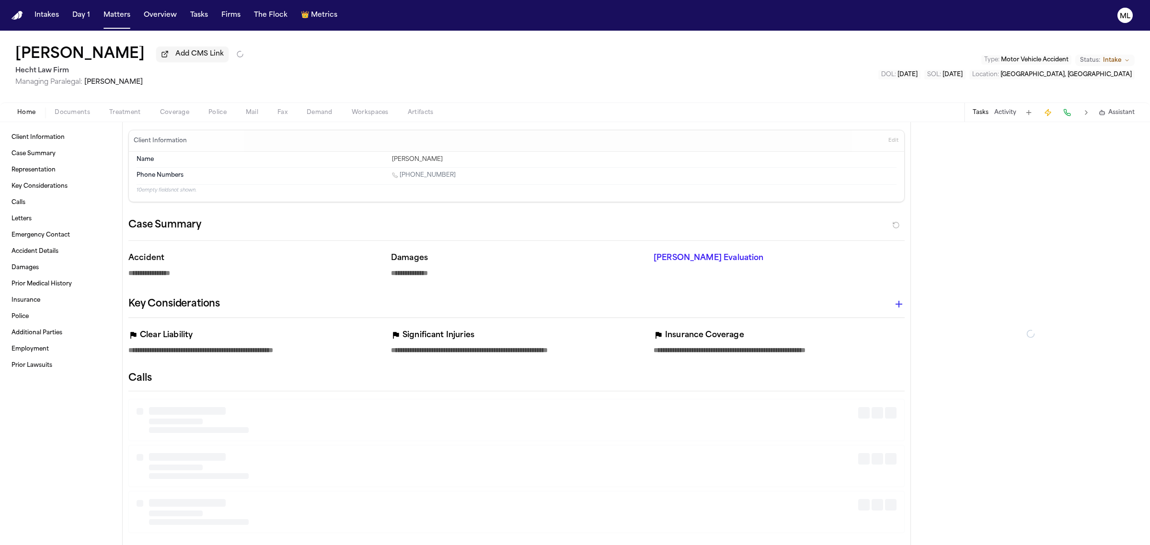
type textarea "*"
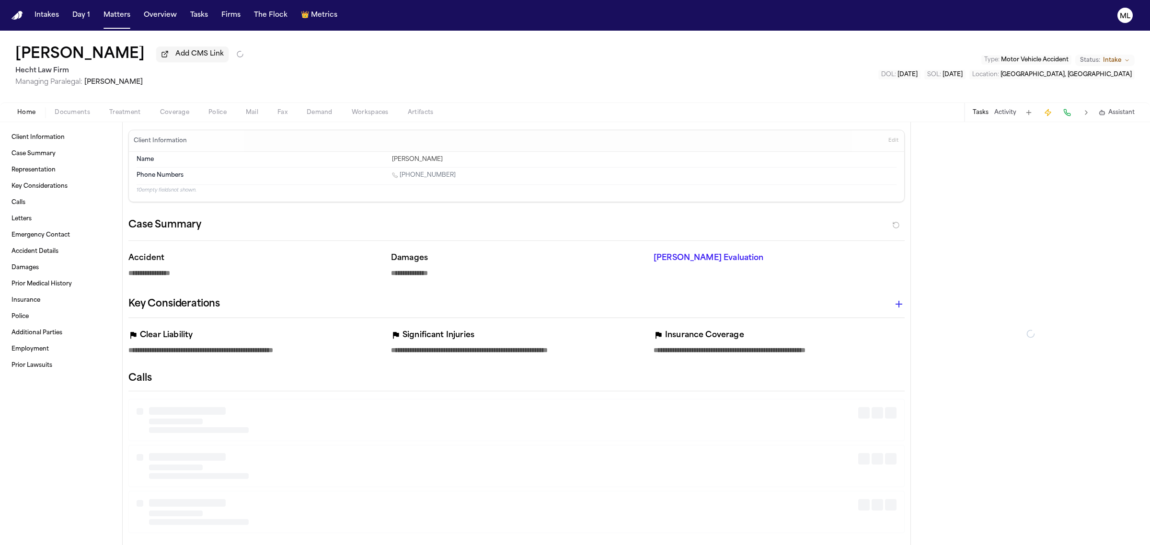
type textarea "*"
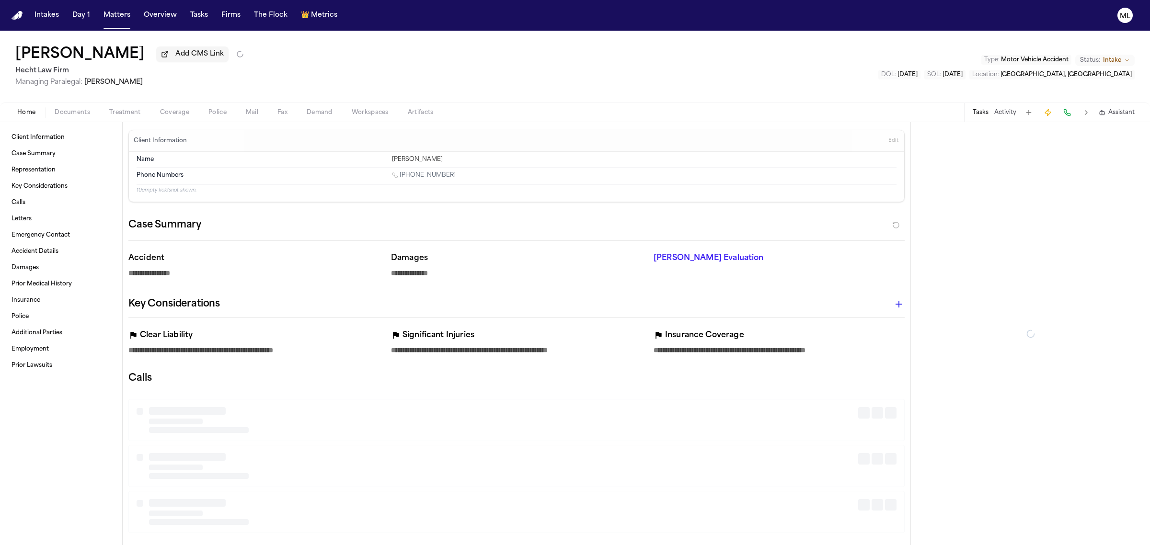
type textarea "*"
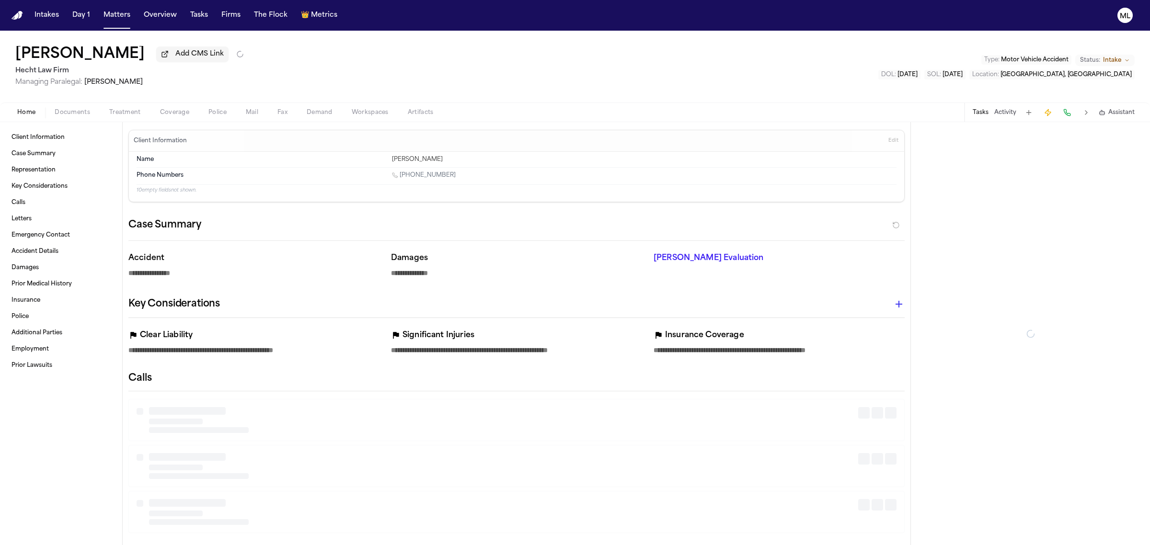
type textarea "*"
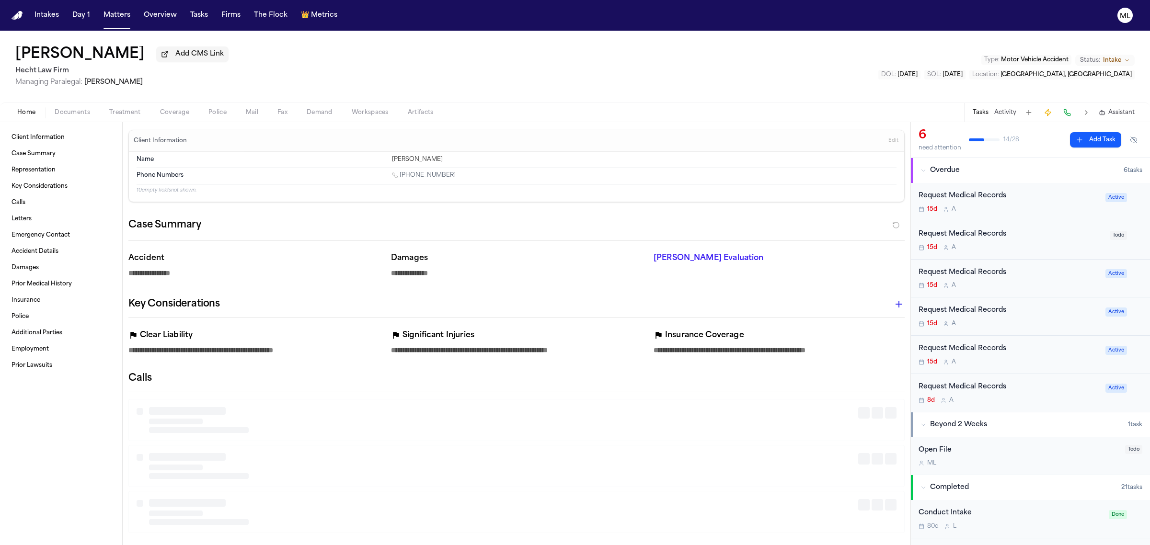
type textarea "*"
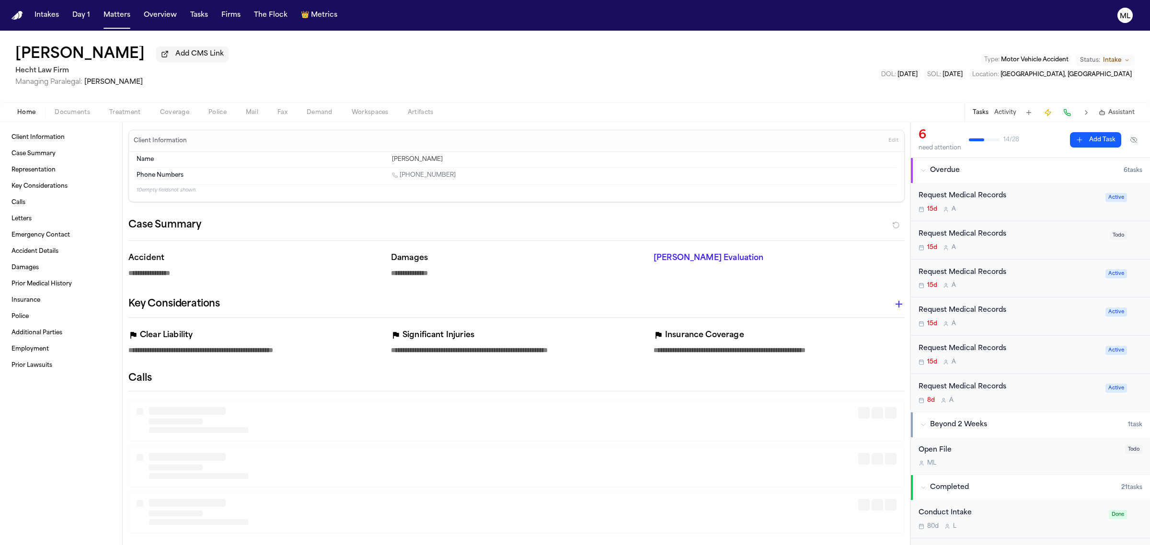
type textarea "*"
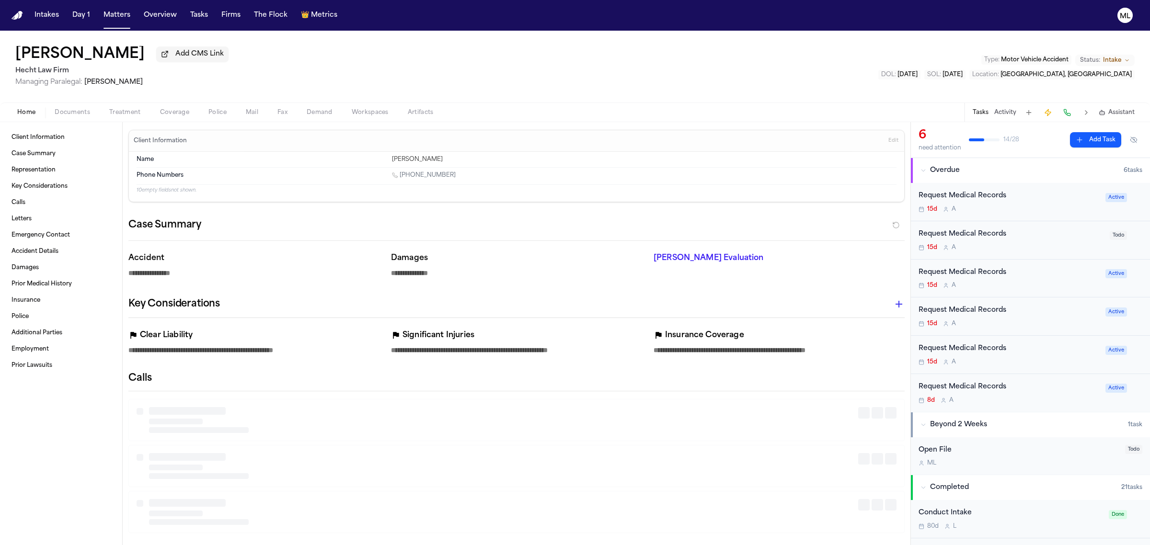
type textarea "*"
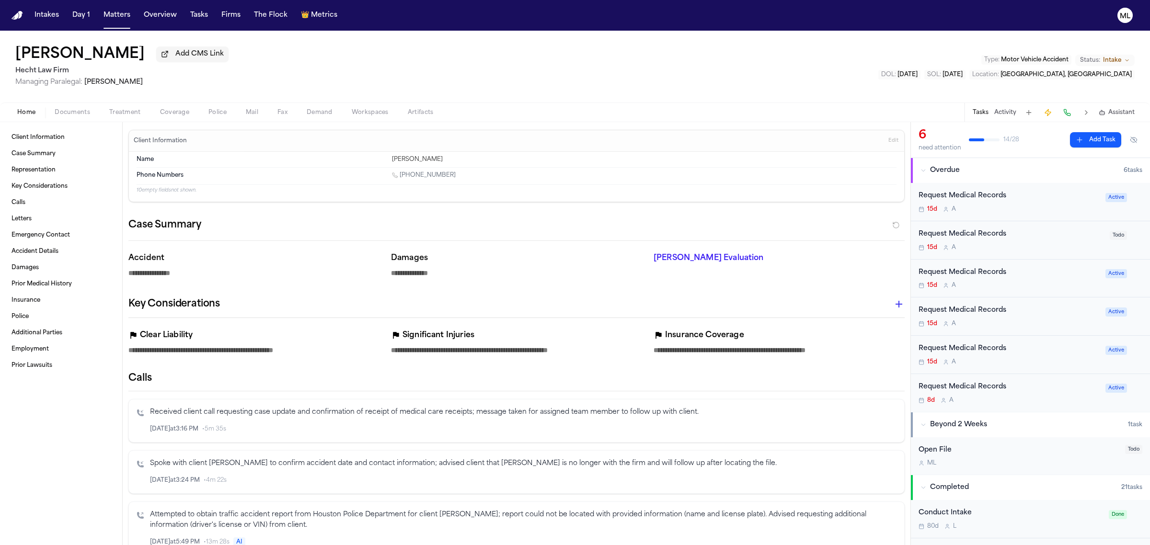
click at [1031, 206] on div "15d A" at bounding box center [1008, 210] width 181 height 8
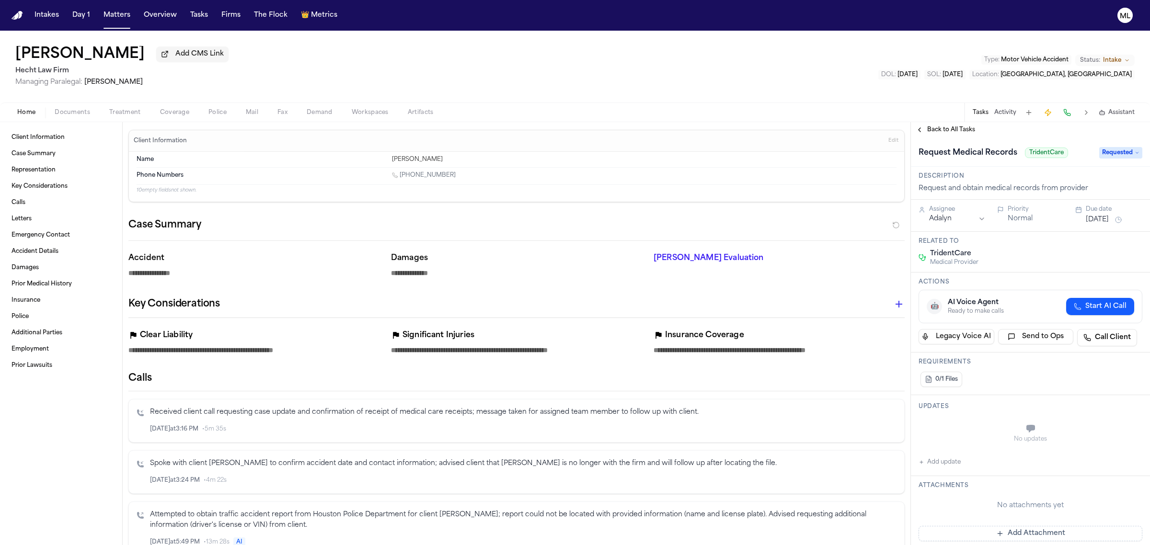
click at [939, 126] on span "Back to All Tasks" at bounding box center [951, 130] width 48 height 8
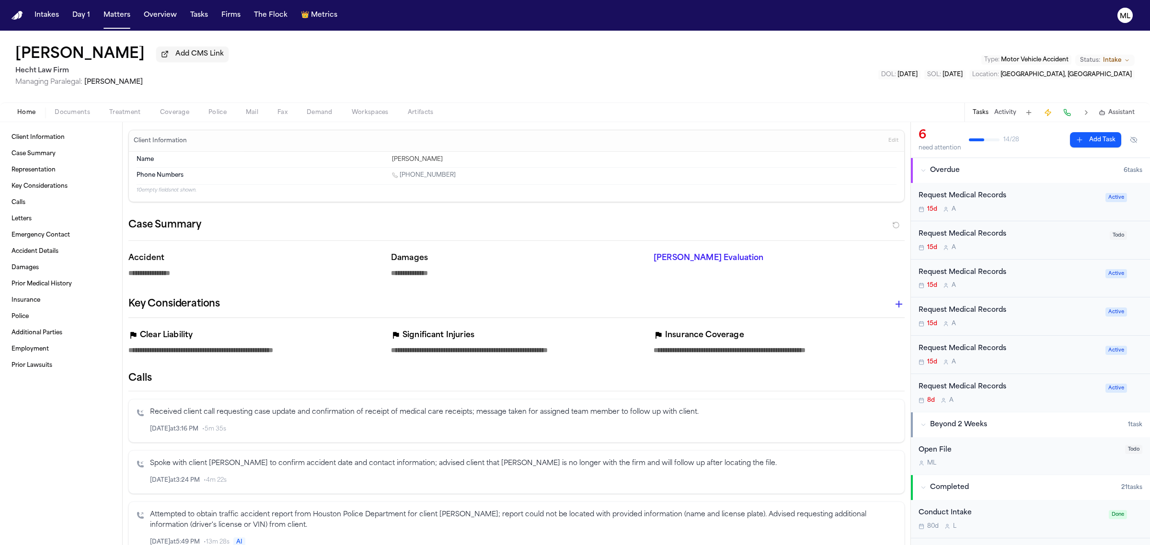
click at [1033, 242] on div "Request Medical Records 15d A" at bounding box center [1010, 240] width 185 height 23
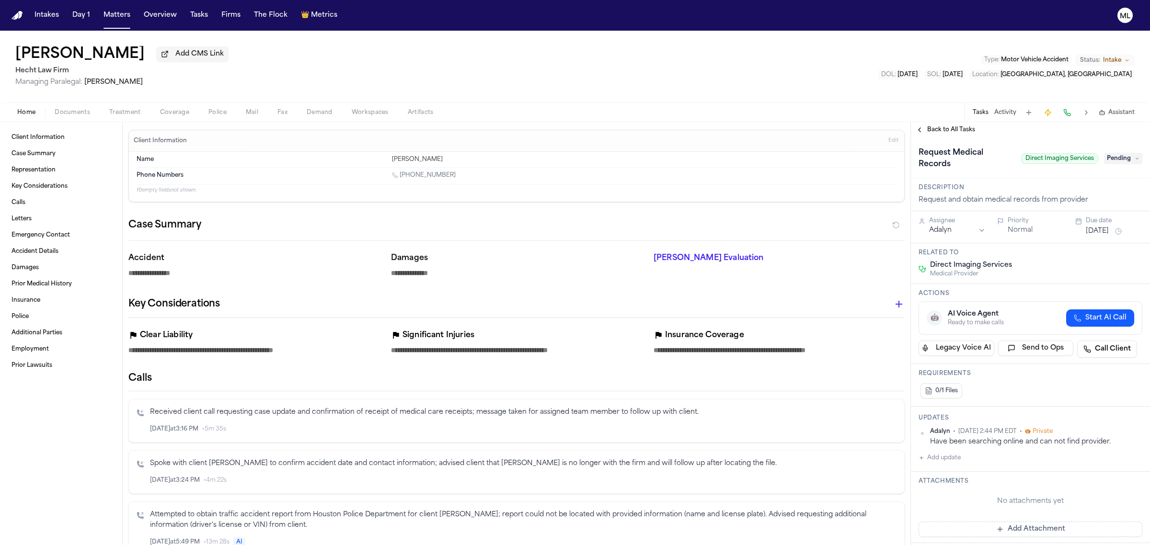
click at [926, 136] on div "Back to All Tasks" at bounding box center [1030, 129] width 239 height 15
click at [928, 132] on span "Back to All Tasks" at bounding box center [951, 130] width 48 height 8
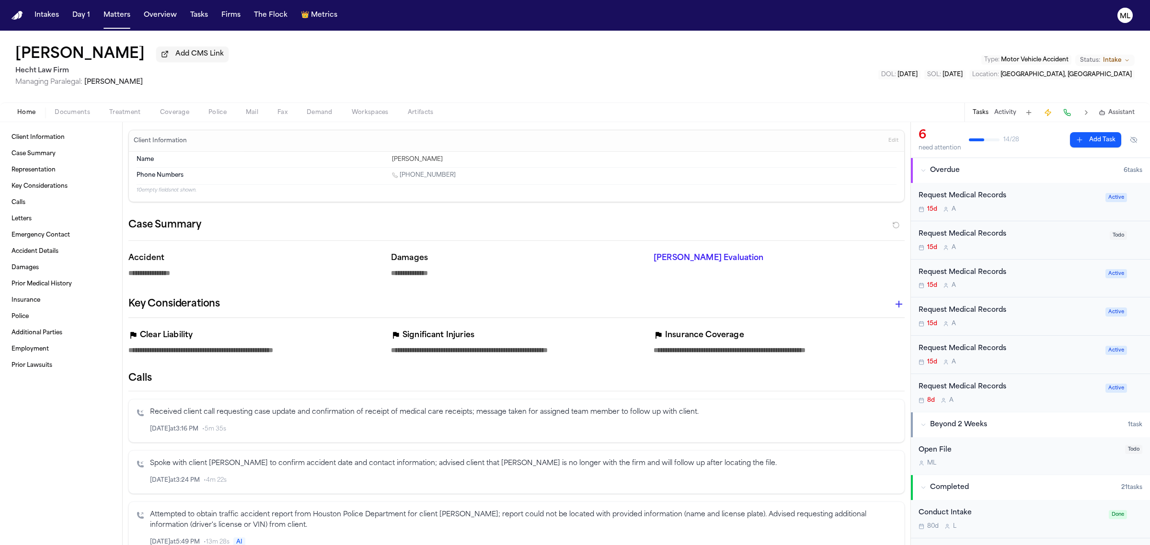
click at [1047, 291] on div "Request Medical Records 15d A Active" at bounding box center [1030, 279] width 239 height 38
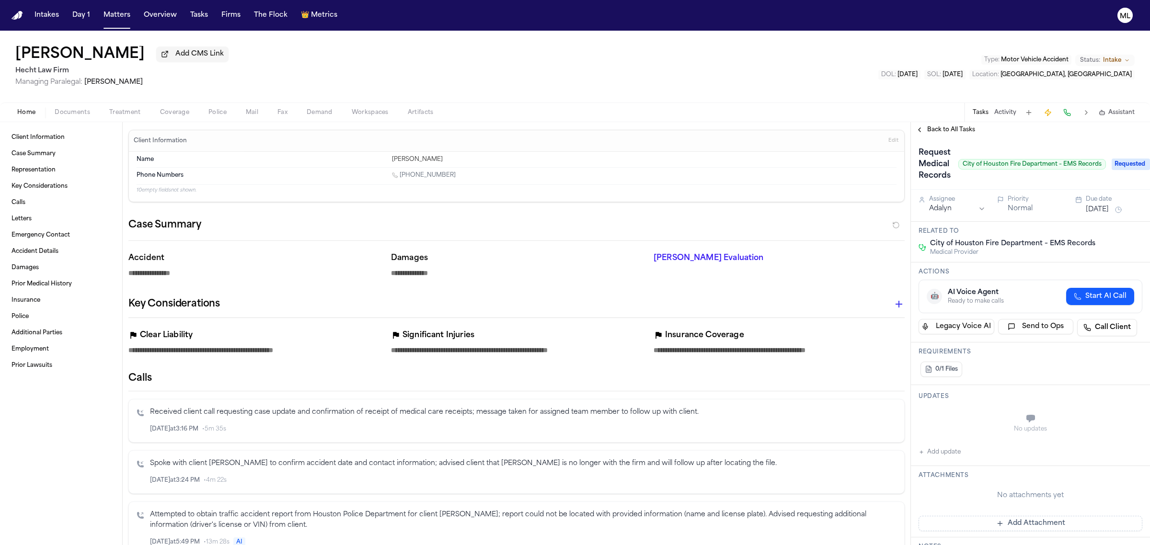
click at [939, 125] on div "Back to All Tasks" at bounding box center [1030, 129] width 239 height 15
click at [937, 130] on span "Back to All Tasks" at bounding box center [951, 130] width 48 height 8
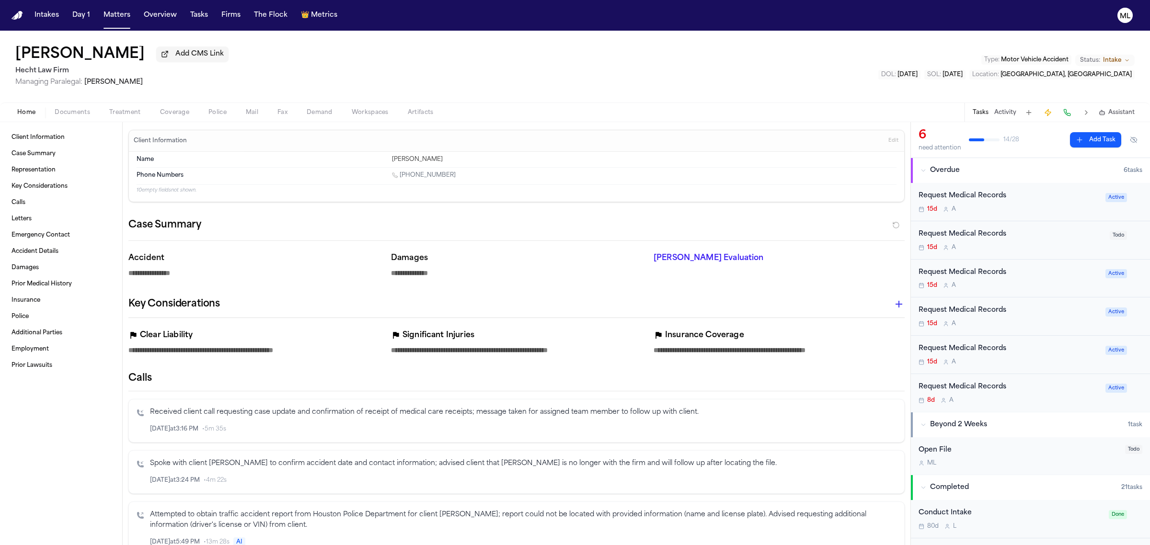
drag, startPoint x: 1054, startPoint y: 322, endPoint x: 1051, endPoint y: 317, distance: 6.2
click at [1053, 322] on div "15d A" at bounding box center [1008, 324] width 181 height 8
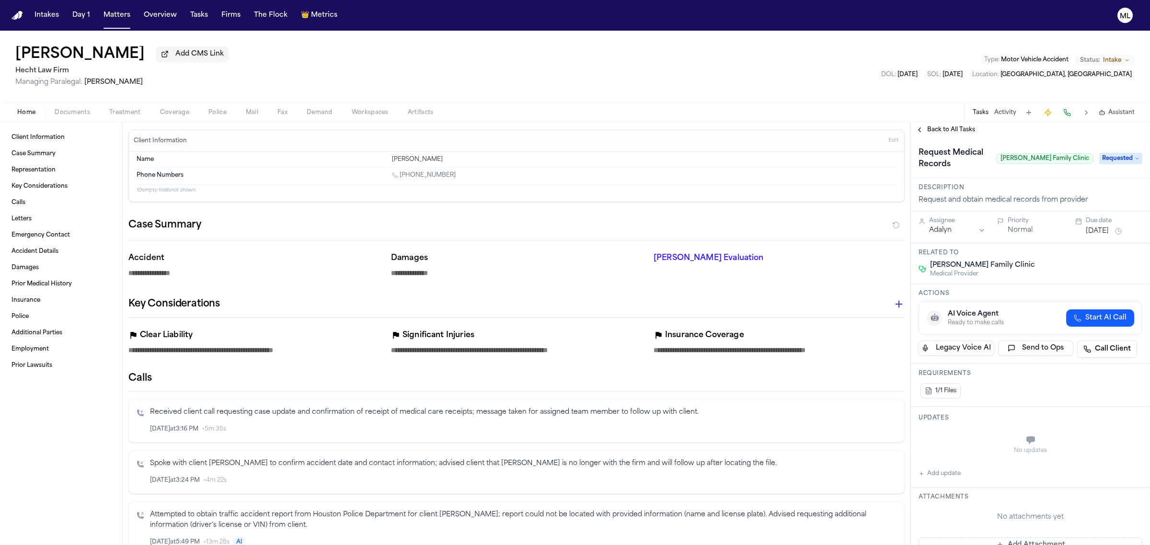
click at [936, 126] on span "Back to All Tasks" at bounding box center [951, 130] width 48 height 8
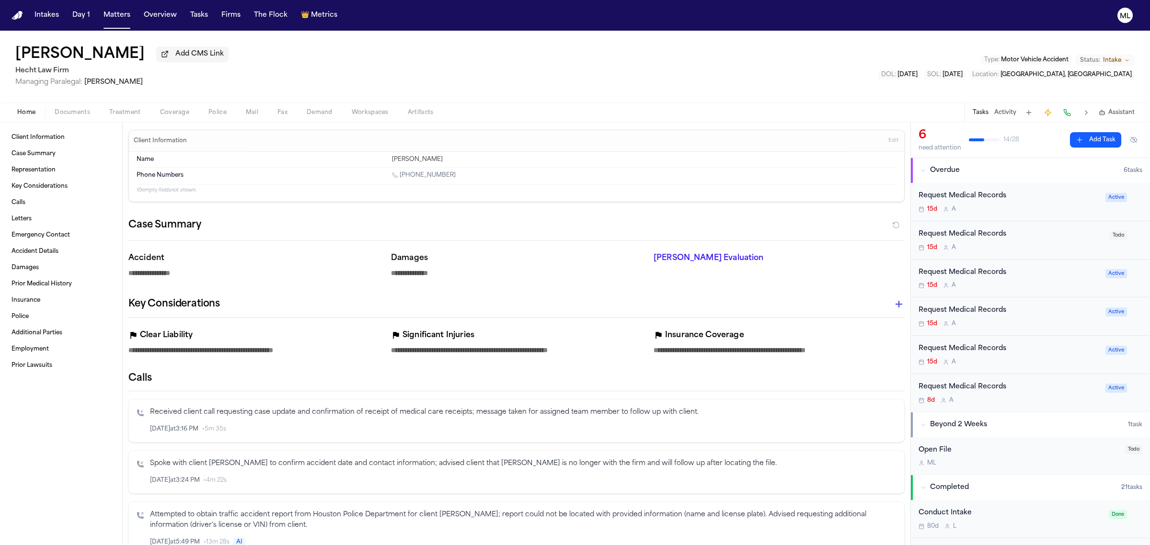
click at [1046, 355] on div "Request Medical Records 15d A" at bounding box center [1008, 354] width 181 height 23
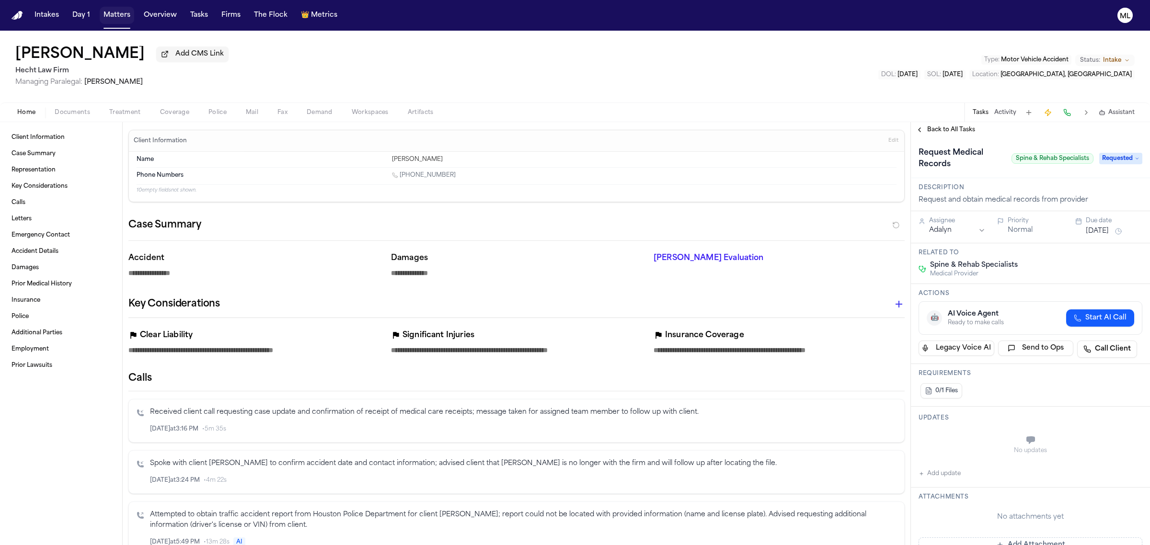
click at [124, 13] on button "Matters" at bounding box center [117, 15] width 34 height 17
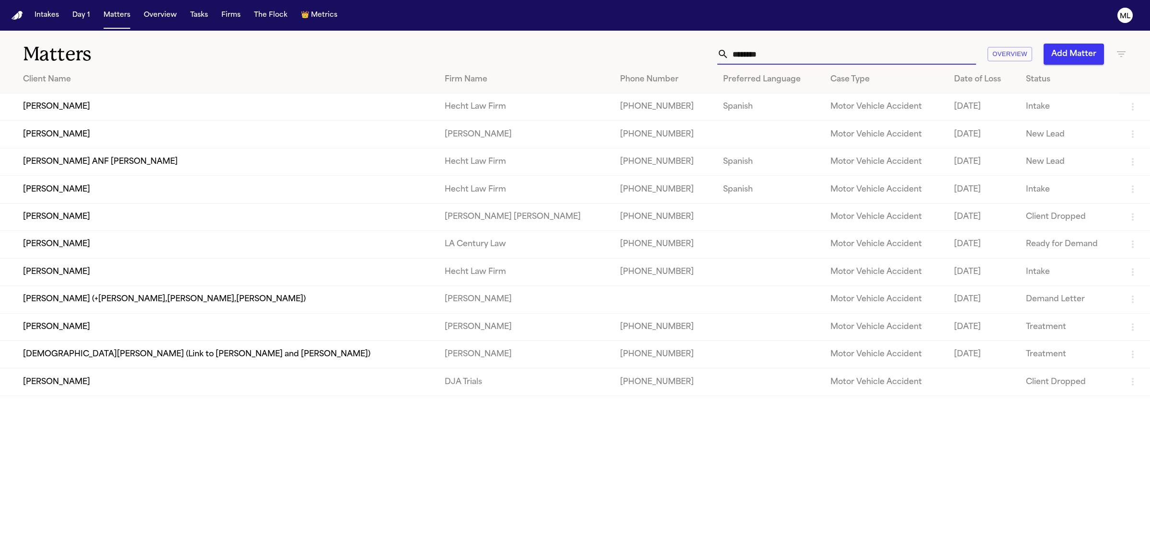
drag, startPoint x: 776, startPoint y: 48, endPoint x: 679, endPoint y: 49, distance: 97.2
click at [679, 49] on div "******** Overview Add Matter" at bounding box center [740, 54] width 773 height 21
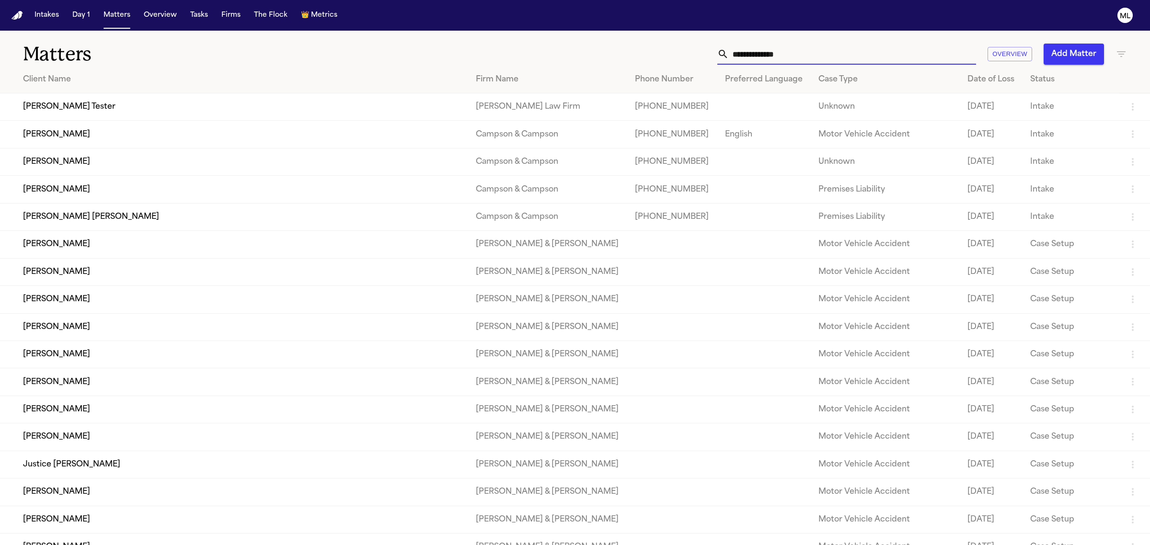
click at [799, 61] on input "text" at bounding box center [852, 54] width 247 height 21
